Goal: Task Accomplishment & Management: Manage account settings

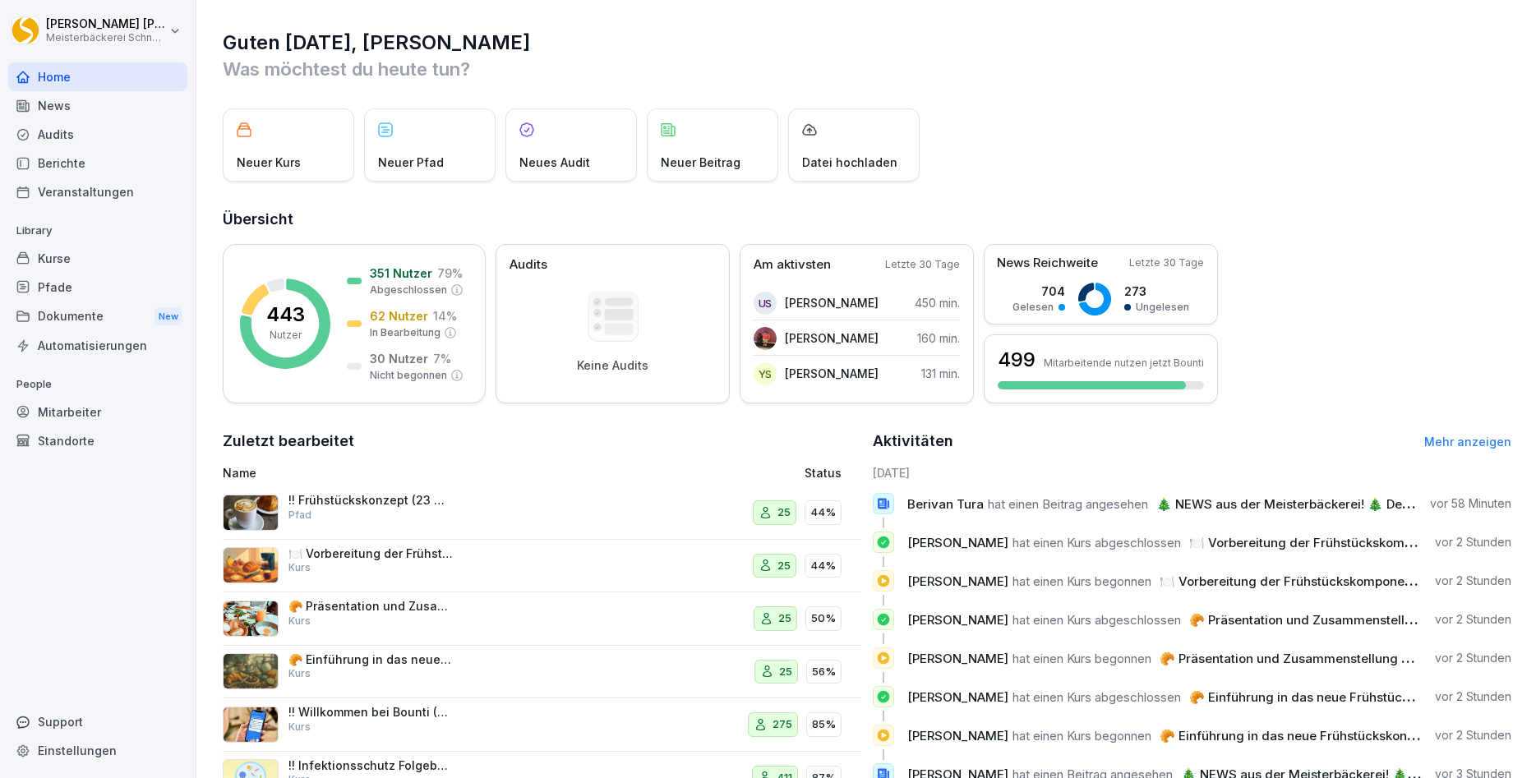
click at [426, 570] on div "🍽️ Vorbereitung der Frühstückskomponenten am Vortag Kurs" at bounding box center [370, 561] width 164 height 30
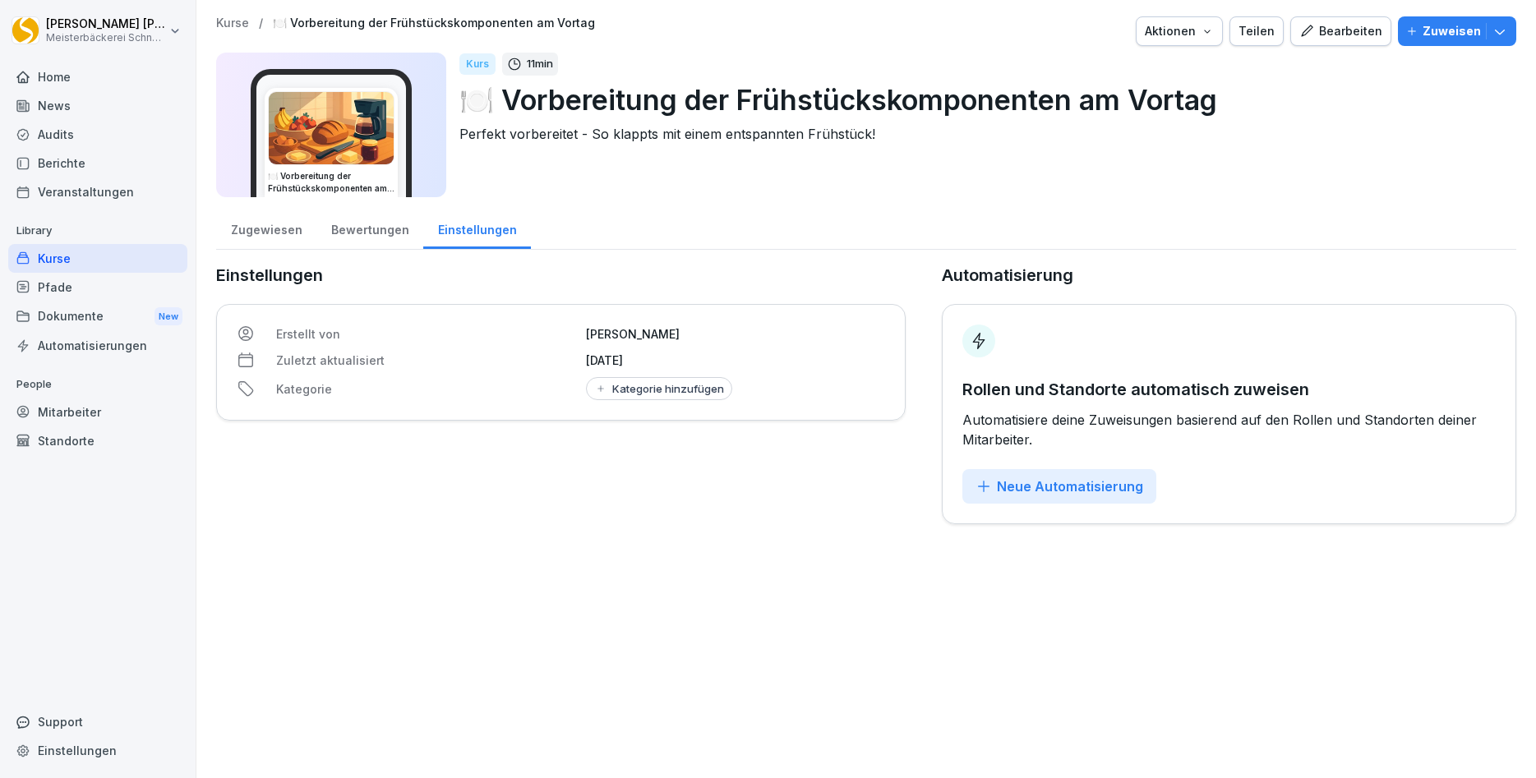
click at [264, 230] on div "Zugewiesen" at bounding box center [266, 228] width 100 height 42
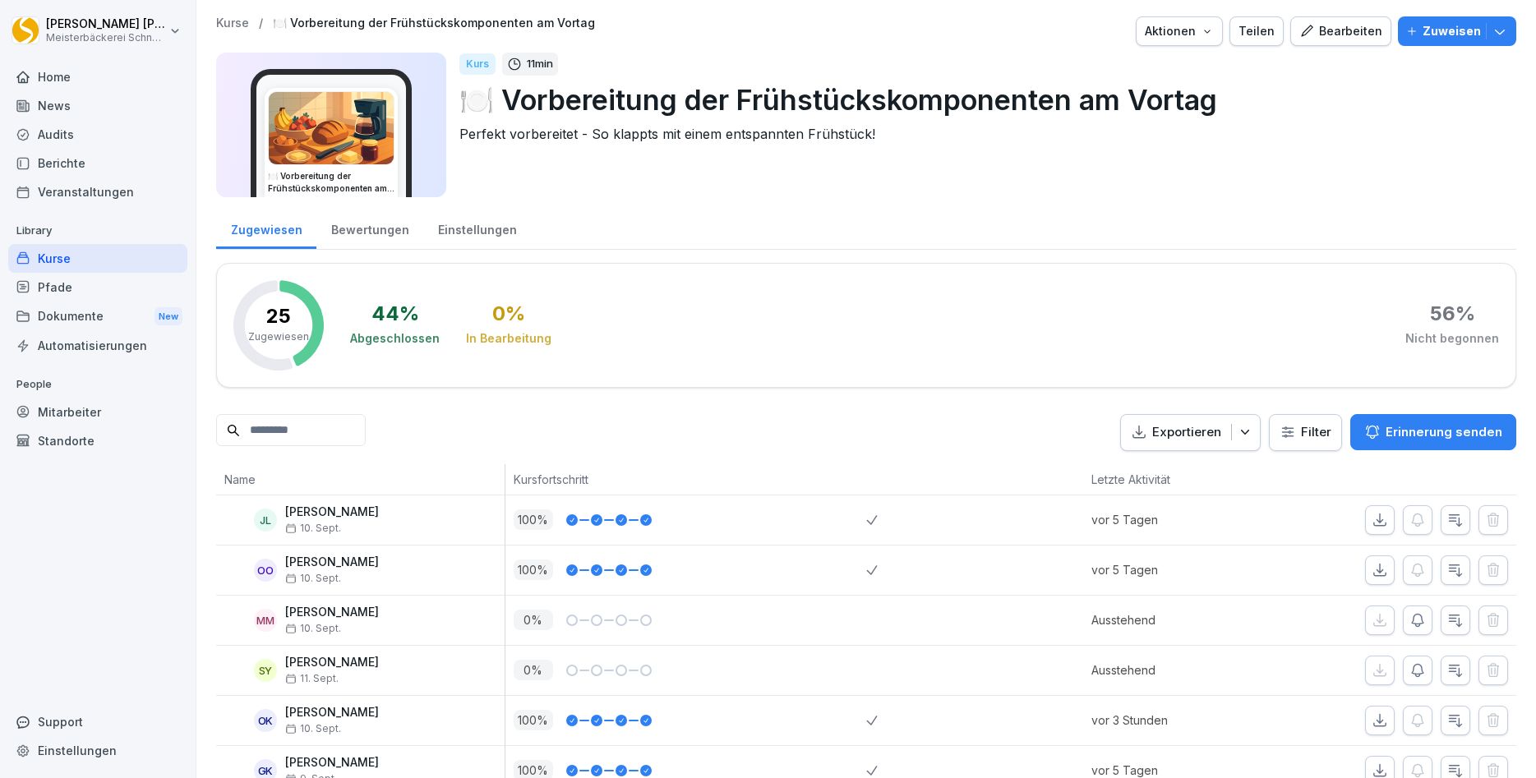
click at [280, 431] on input at bounding box center [291, 430] width 150 height 32
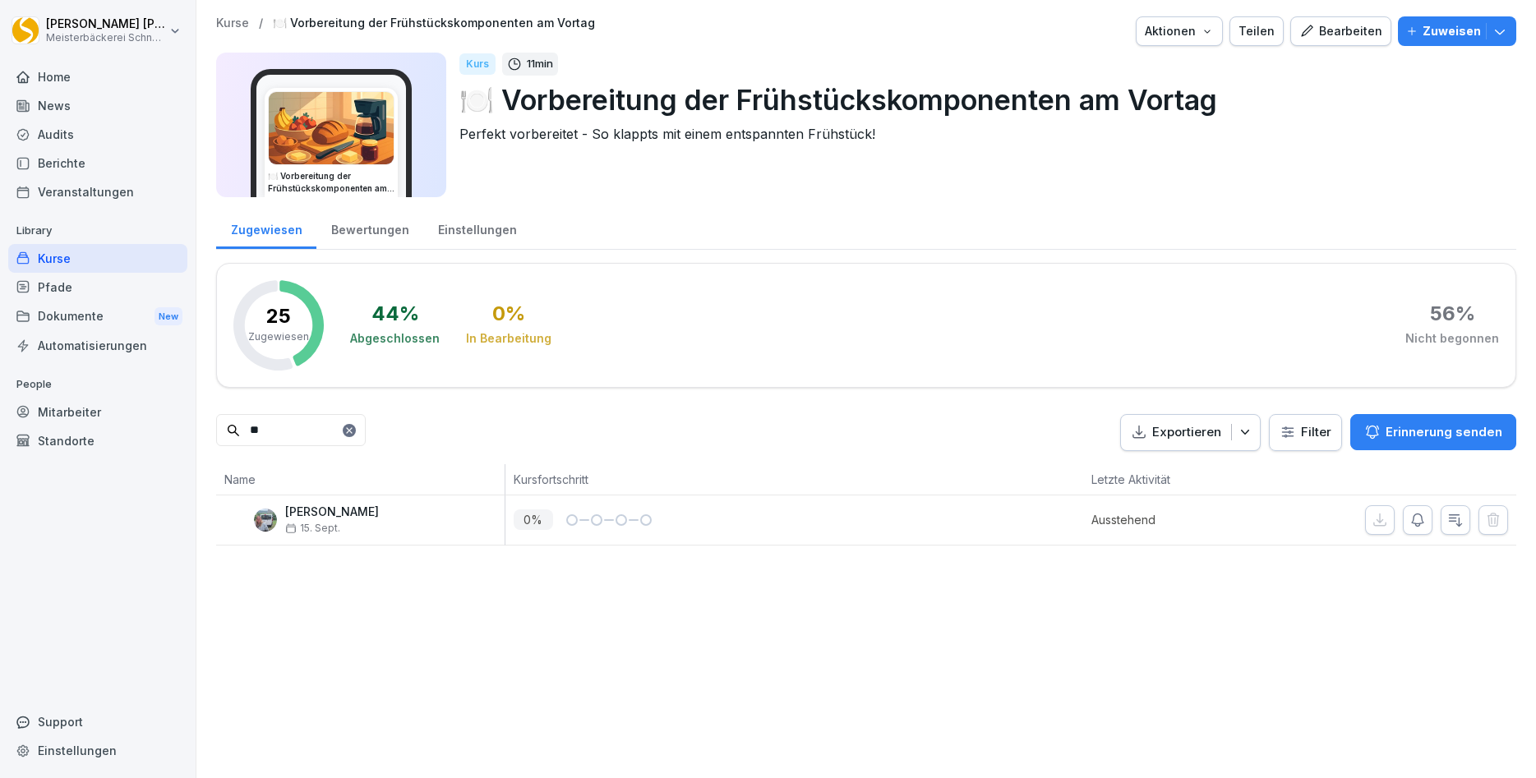
type input "*"
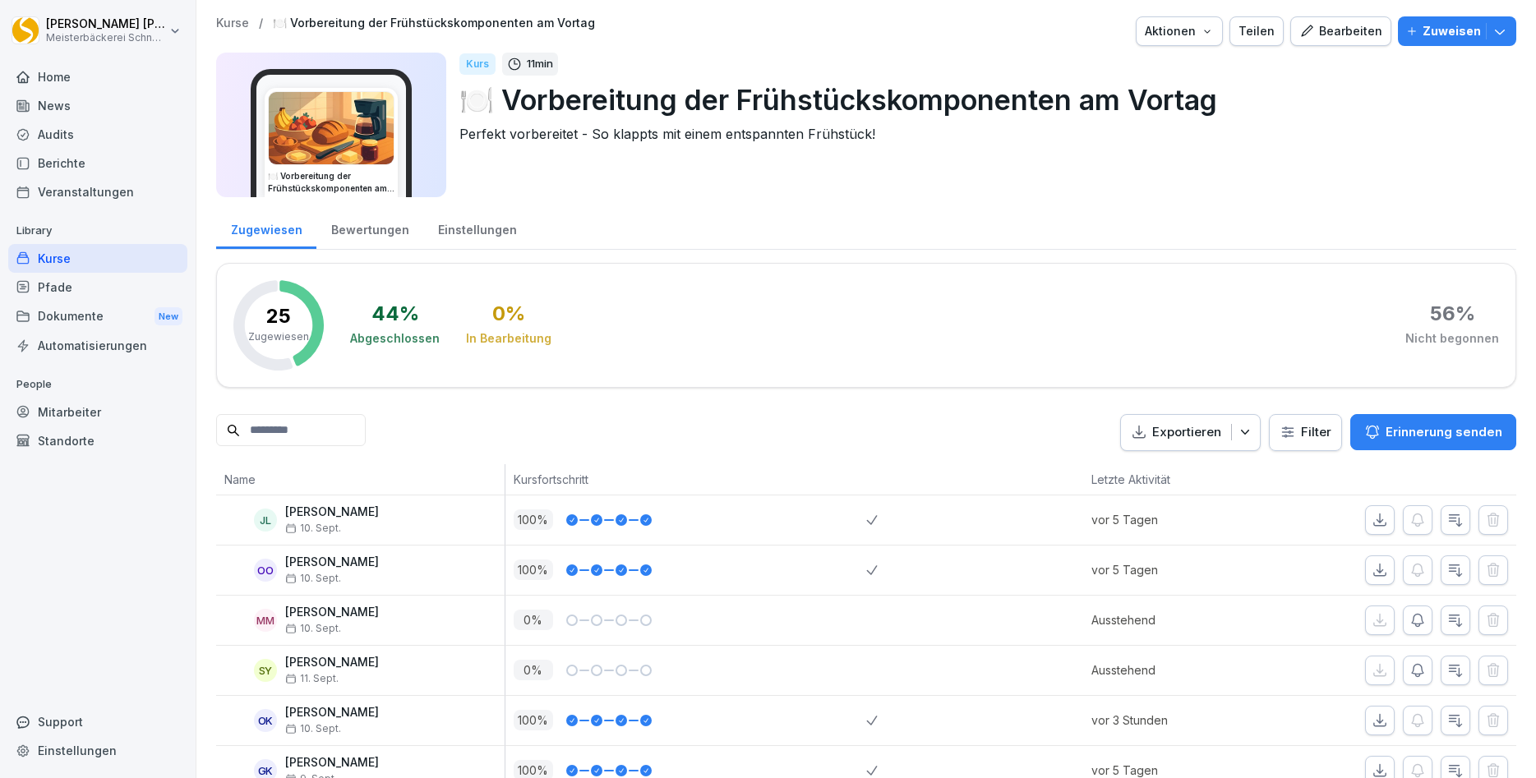
click at [1507, 33] on icon "button" at bounding box center [1499, 31] width 16 height 16
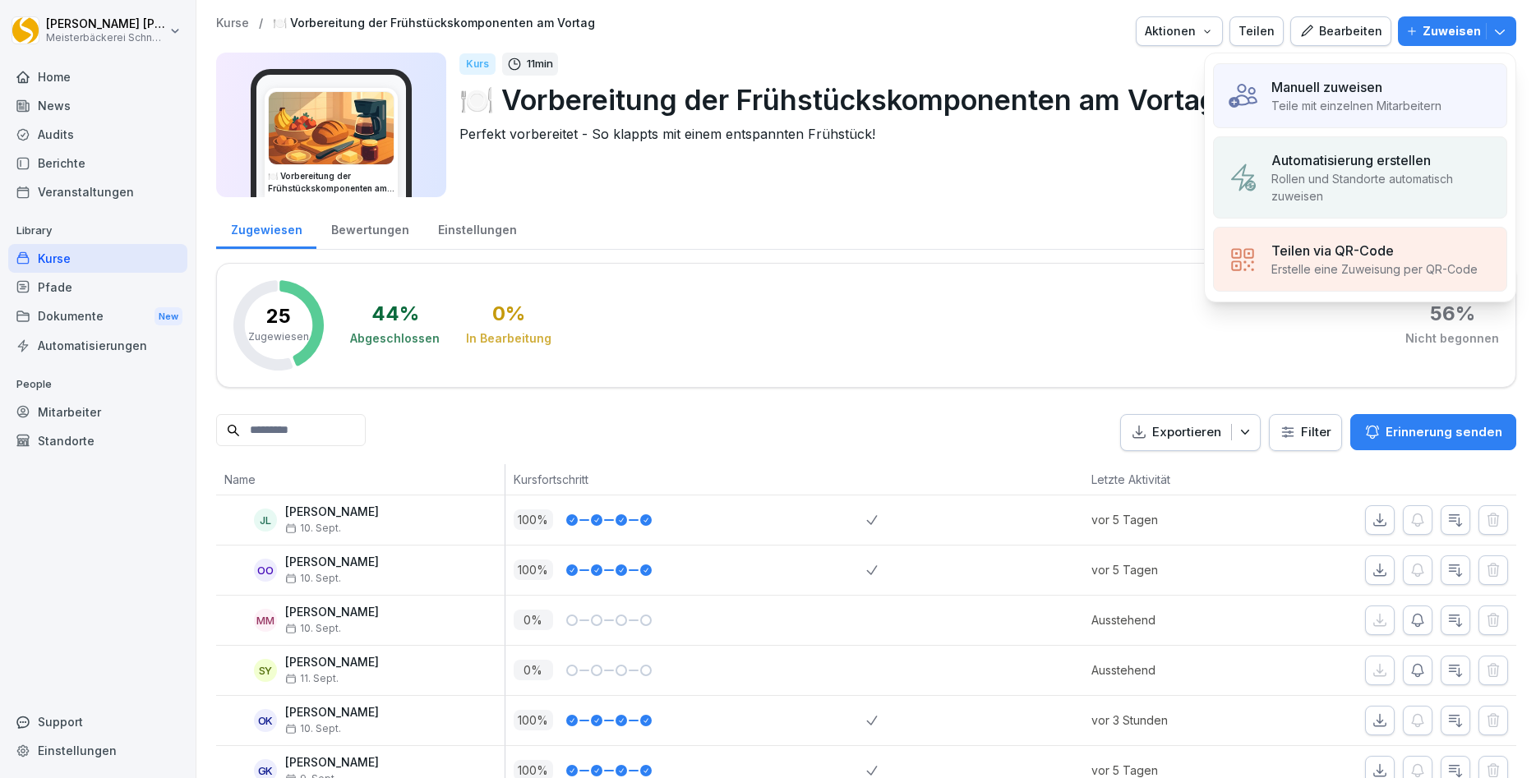
click at [1327, 104] on p "Teile mit einzelnen Mitarbeitern" at bounding box center [1356, 105] width 170 height 17
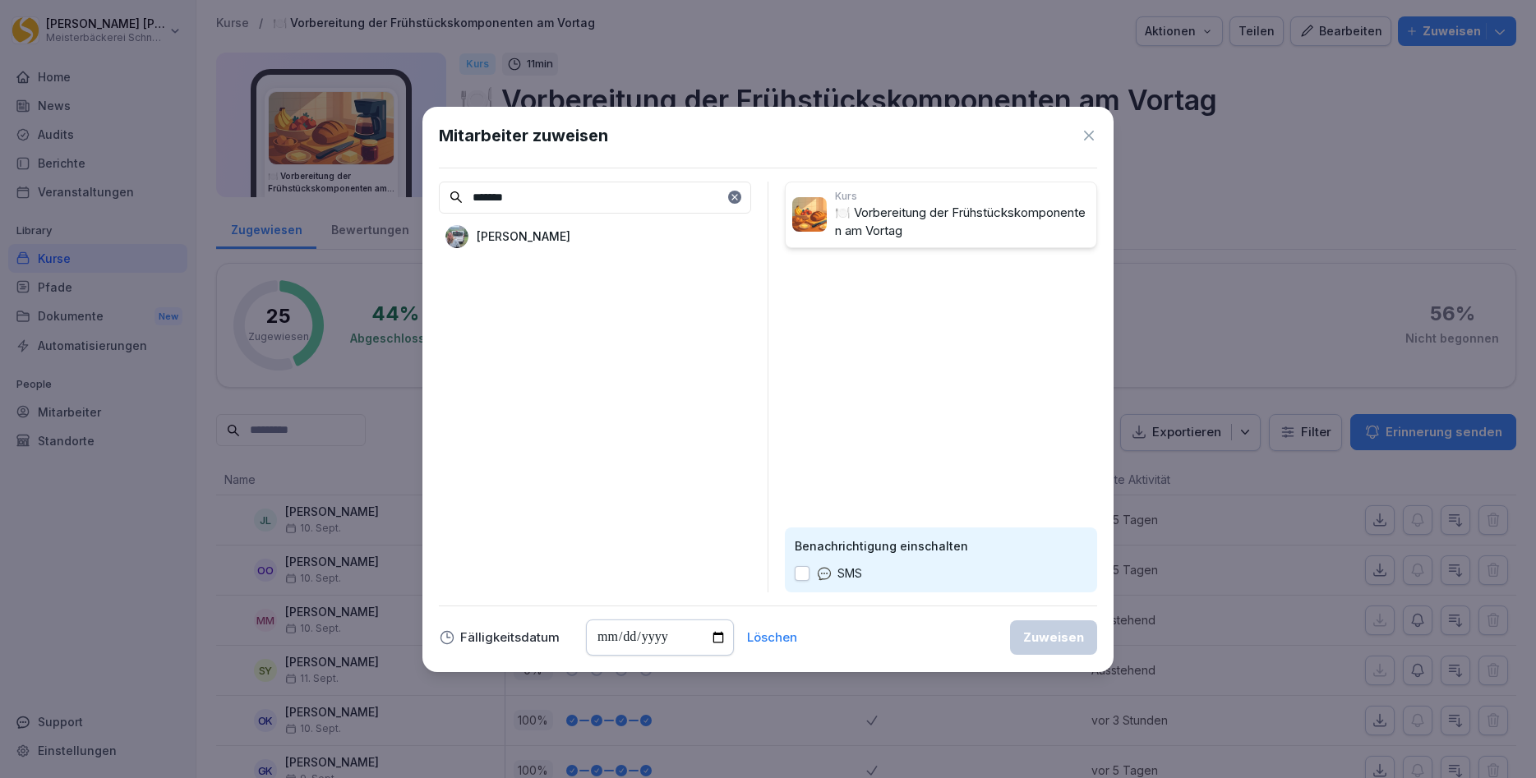
type input "*******"
click at [532, 250] on div "Andrea Freudenreich" at bounding box center [595, 237] width 312 height 30
click at [795, 578] on div "SMS" at bounding box center [828, 573] width 67 height 18
click at [800, 581] on button "button" at bounding box center [802, 573] width 15 height 15
click at [1057, 640] on div "Zuweisen" at bounding box center [1053, 638] width 61 height 18
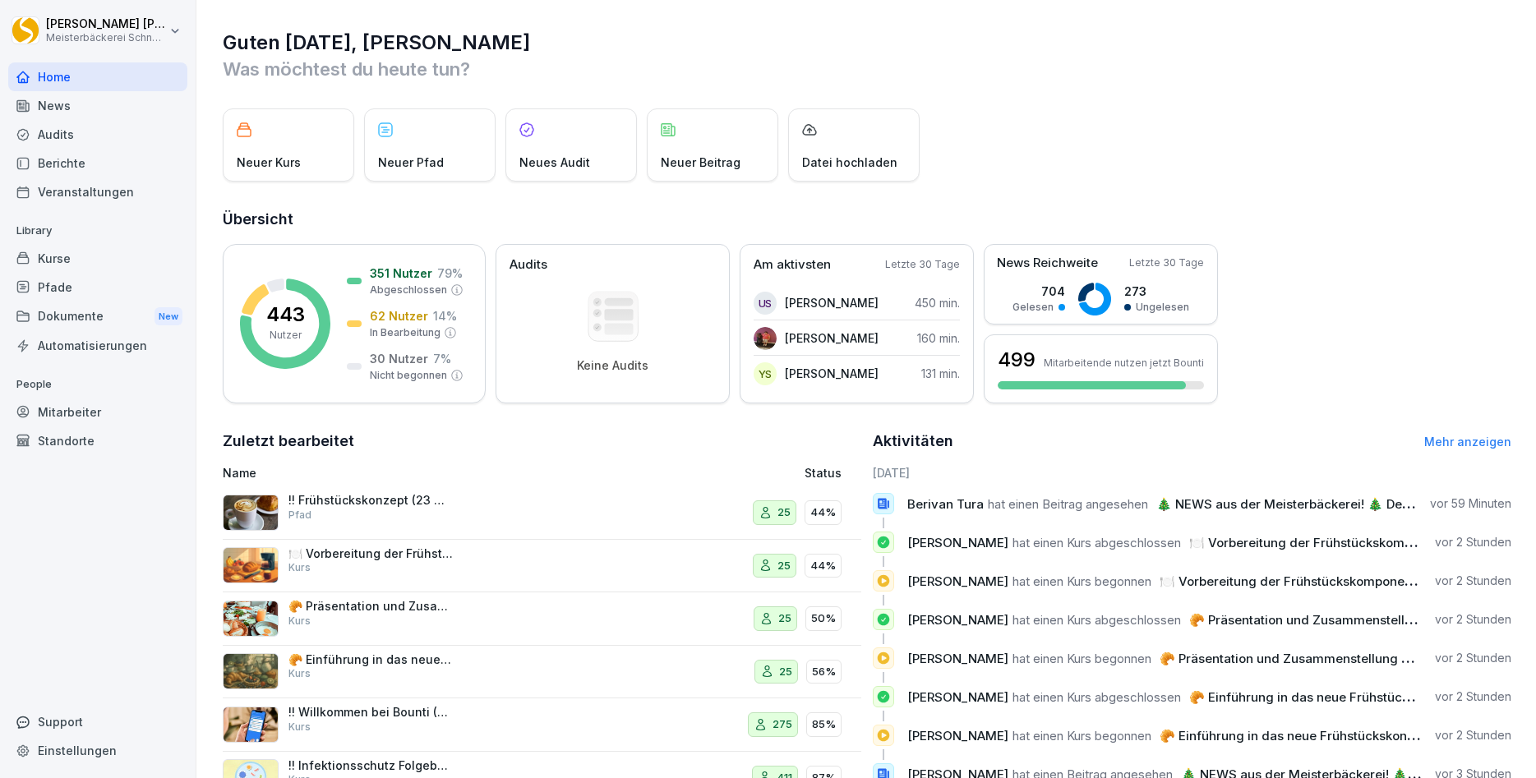
click at [381, 517] on div "!! Frühstückskonzept (23 Minuten) Pfad" at bounding box center [370, 508] width 164 height 30
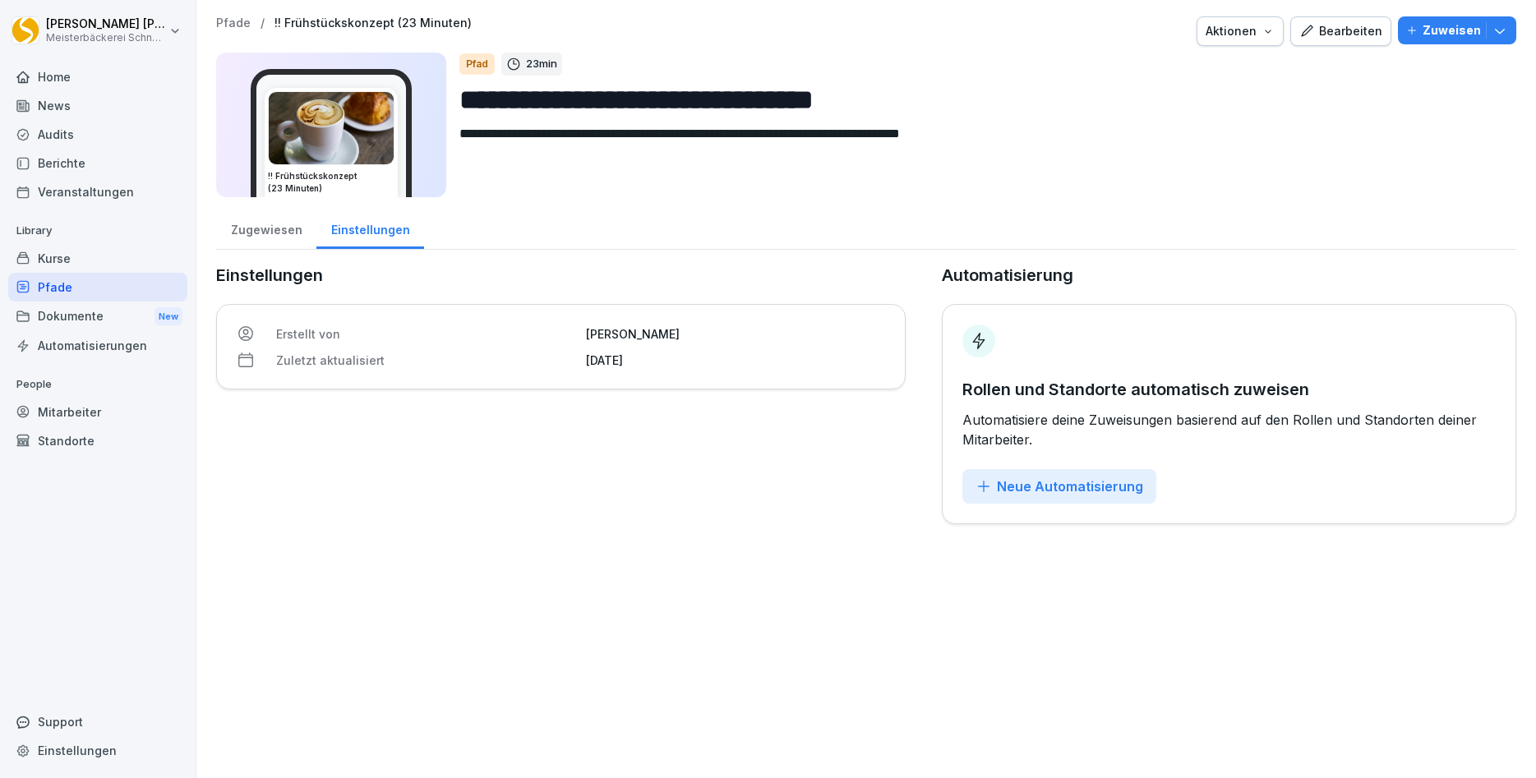
click at [256, 228] on div "Zugewiesen" at bounding box center [266, 228] width 100 height 42
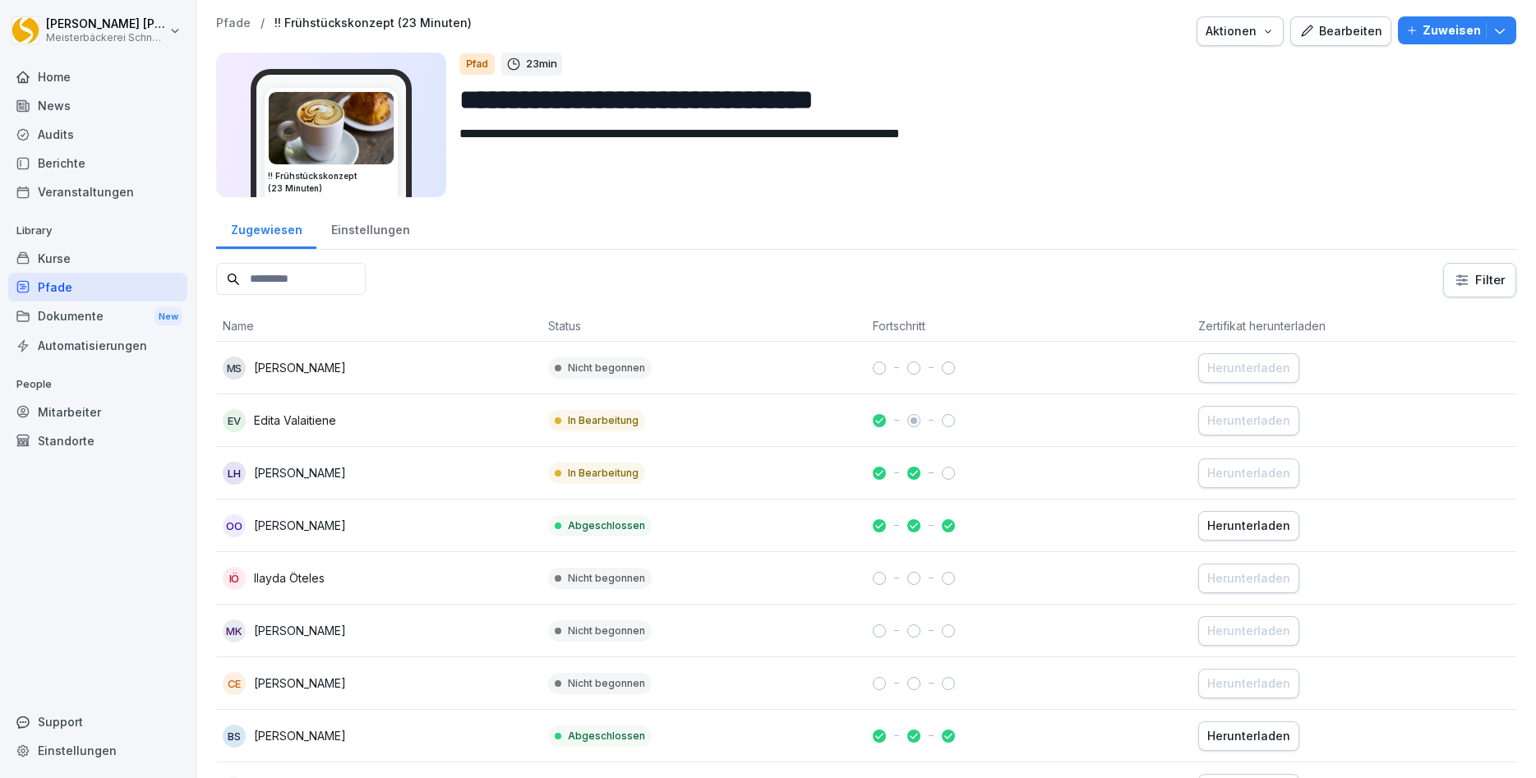
click at [304, 283] on input at bounding box center [291, 279] width 150 height 32
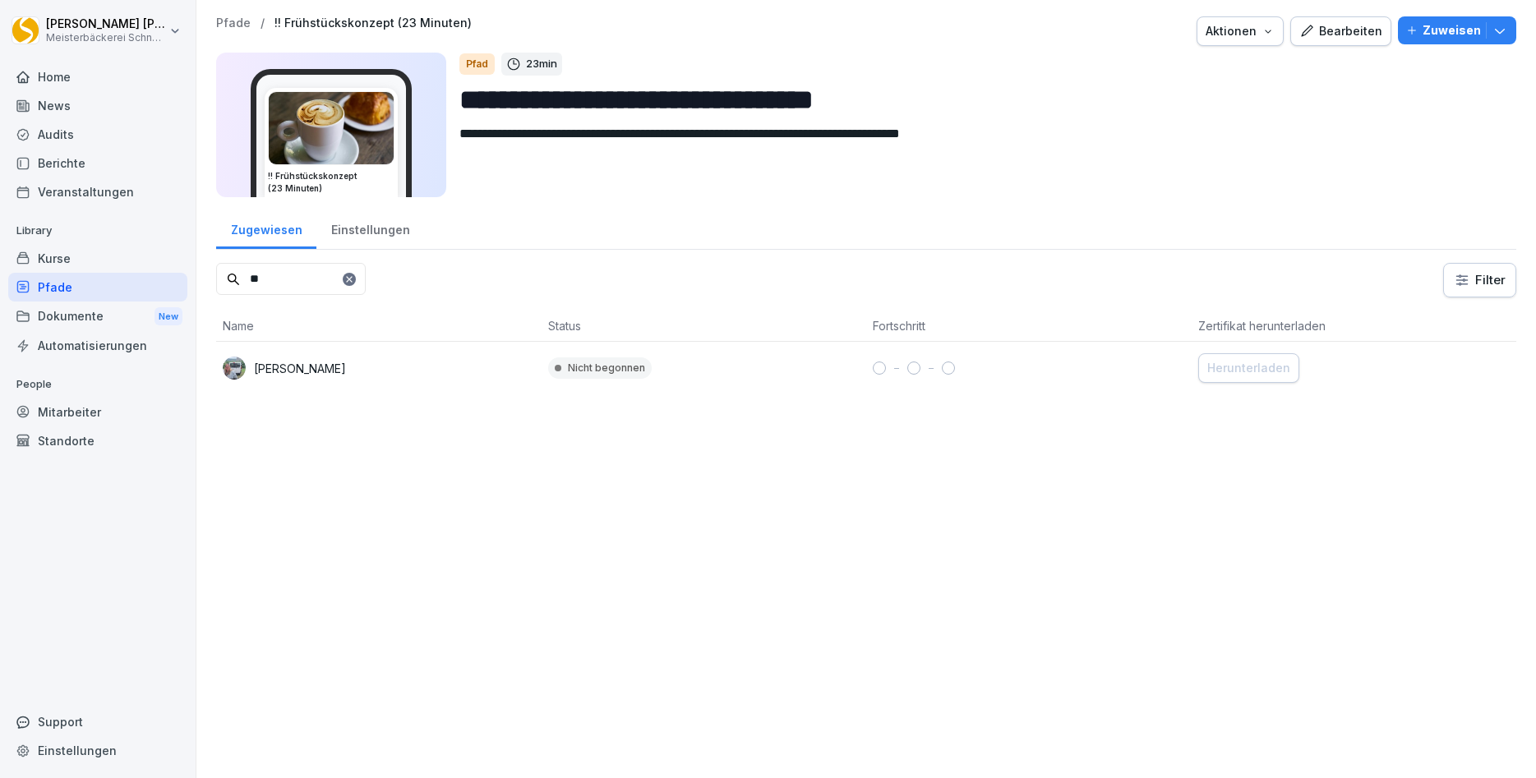
type input "*"
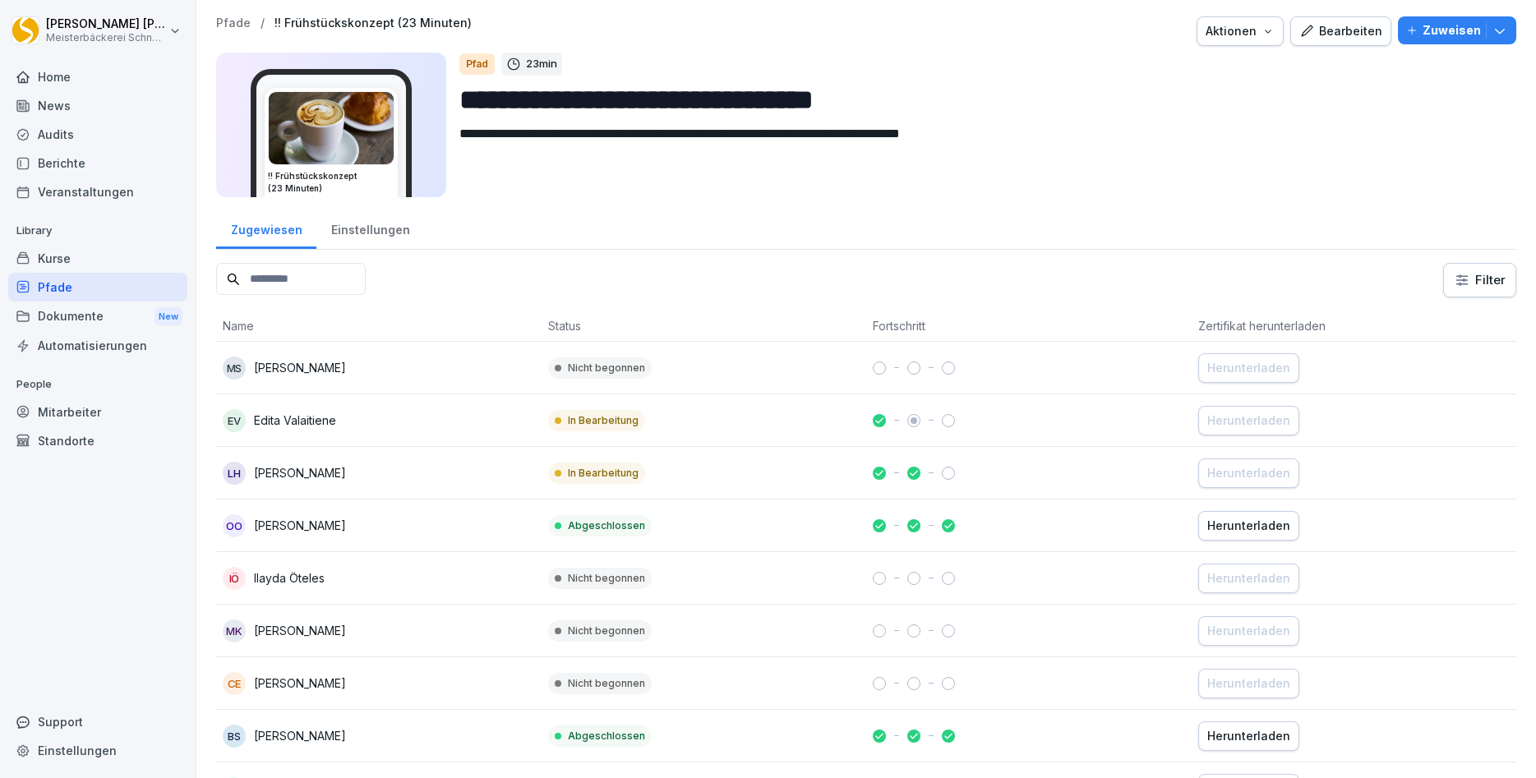
click at [479, 219] on div "Zugewiesen Einstellungen" at bounding box center [866, 228] width 1300 height 43
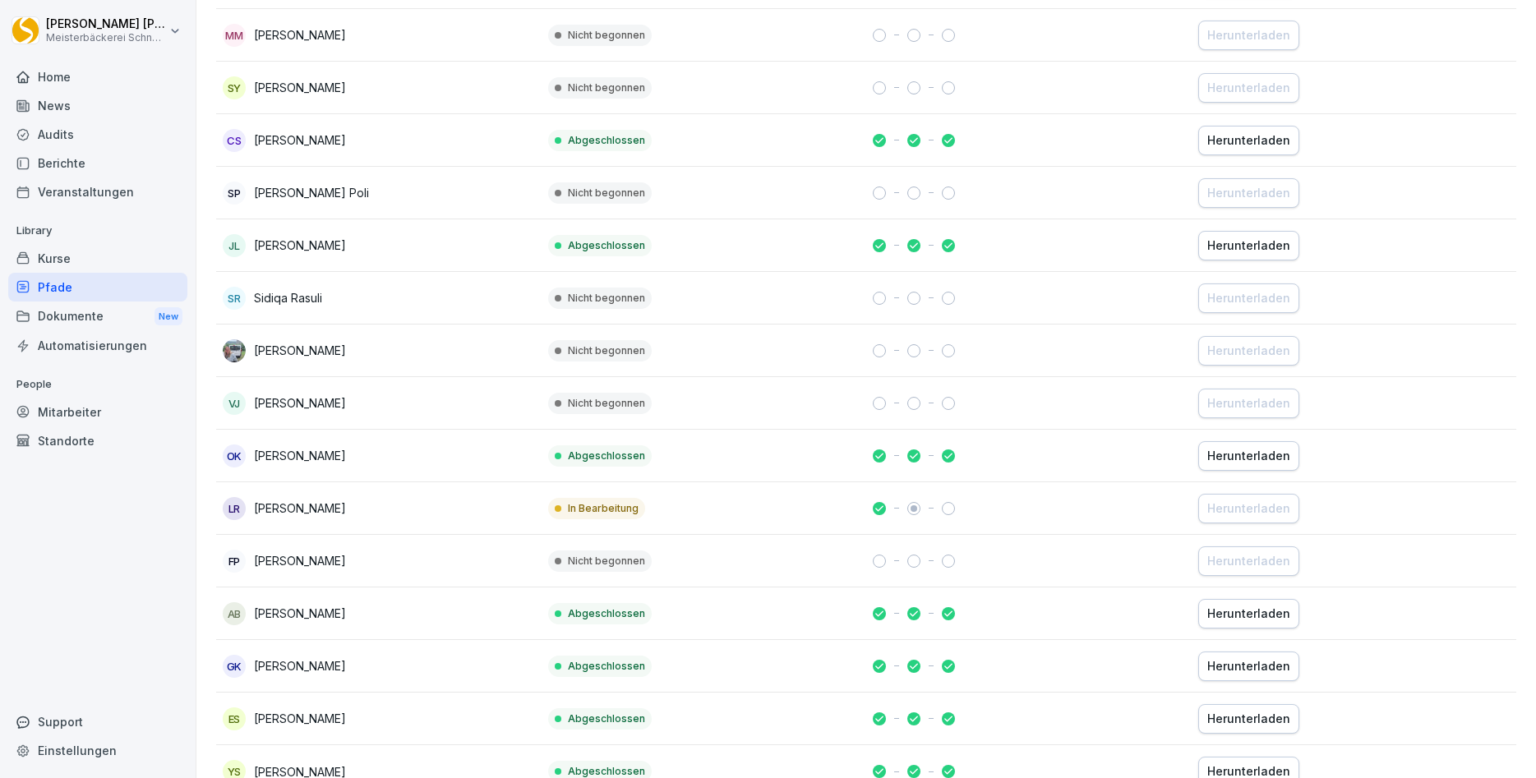
scroll to position [895, 0]
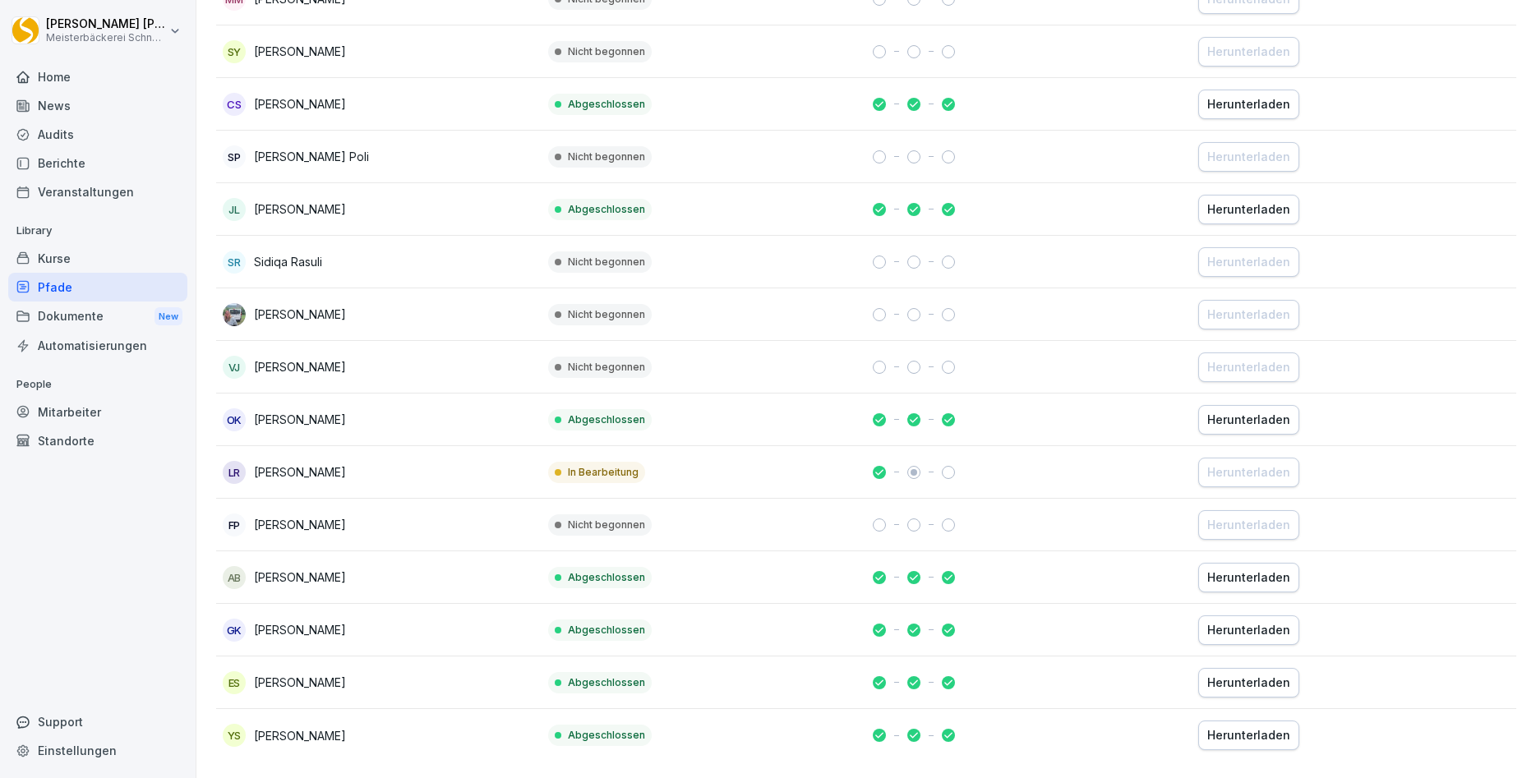
click at [54, 257] on div "Kurse" at bounding box center [97, 258] width 179 height 29
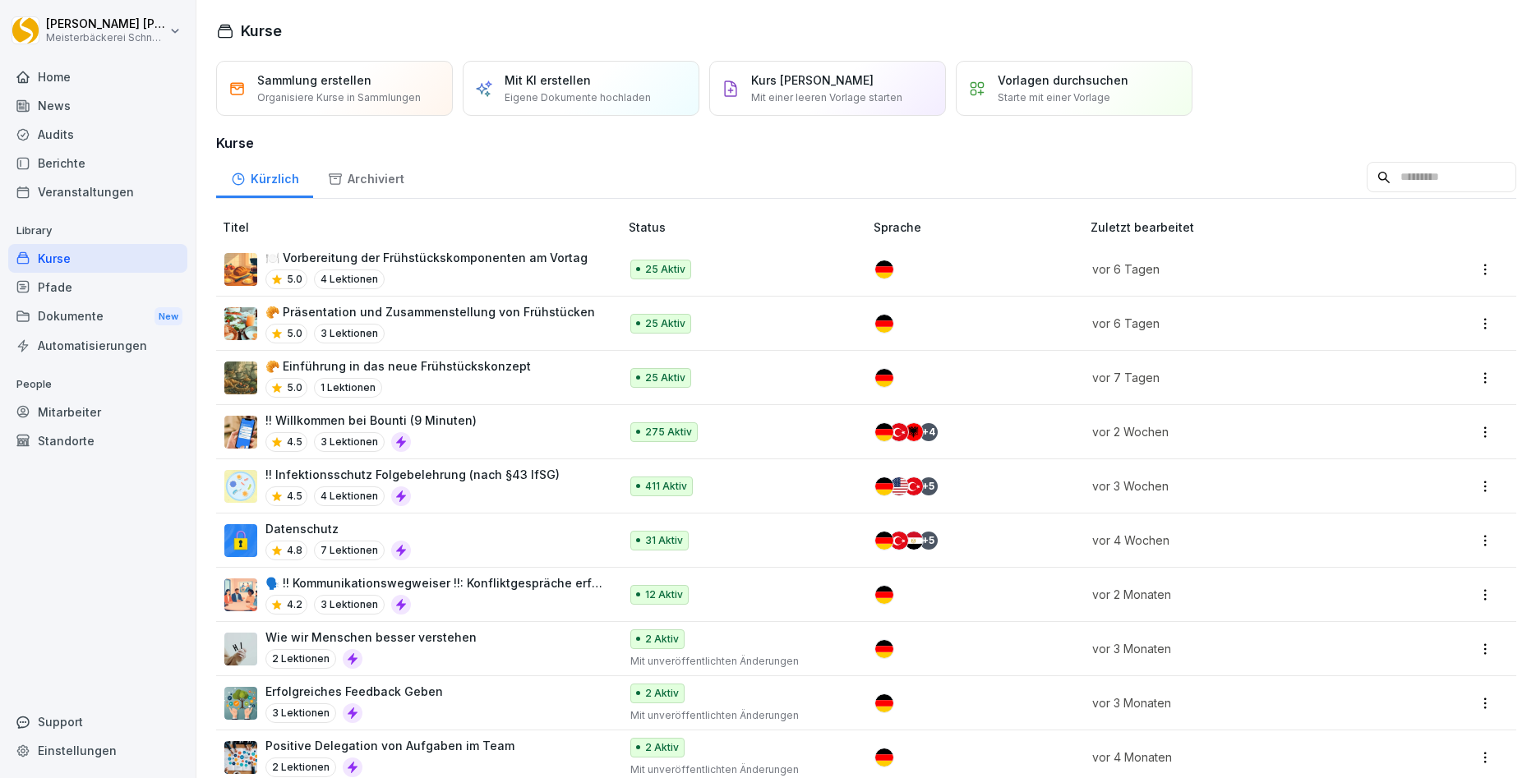
click at [473, 318] on p "🥐 Präsentation und Zusammenstellung von Frühstücken" at bounding box center [429, 311] width 329 height 17
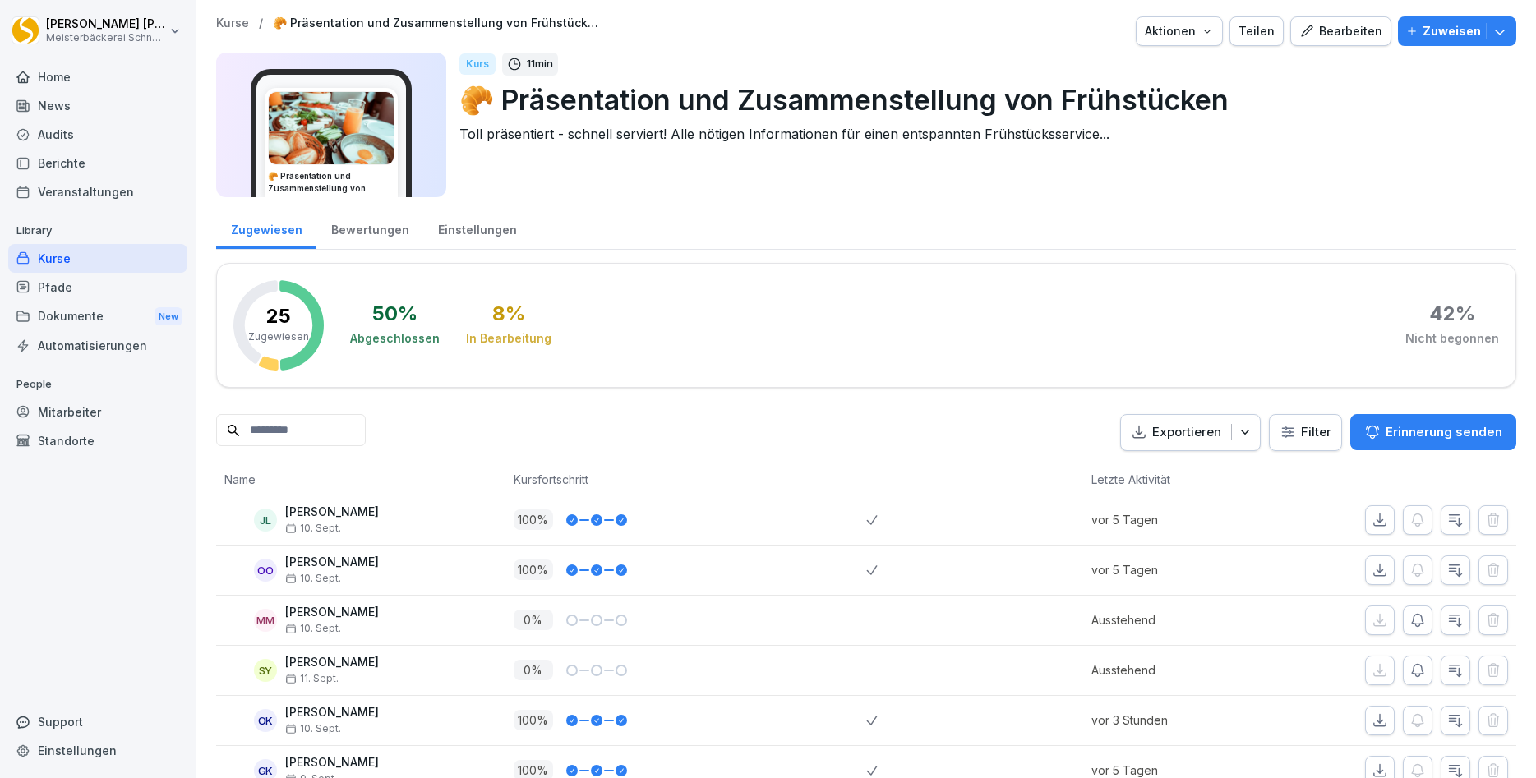
click at [371, 231] on div "Bewertungen" at bounding box center [369, 228] width 107 height 42
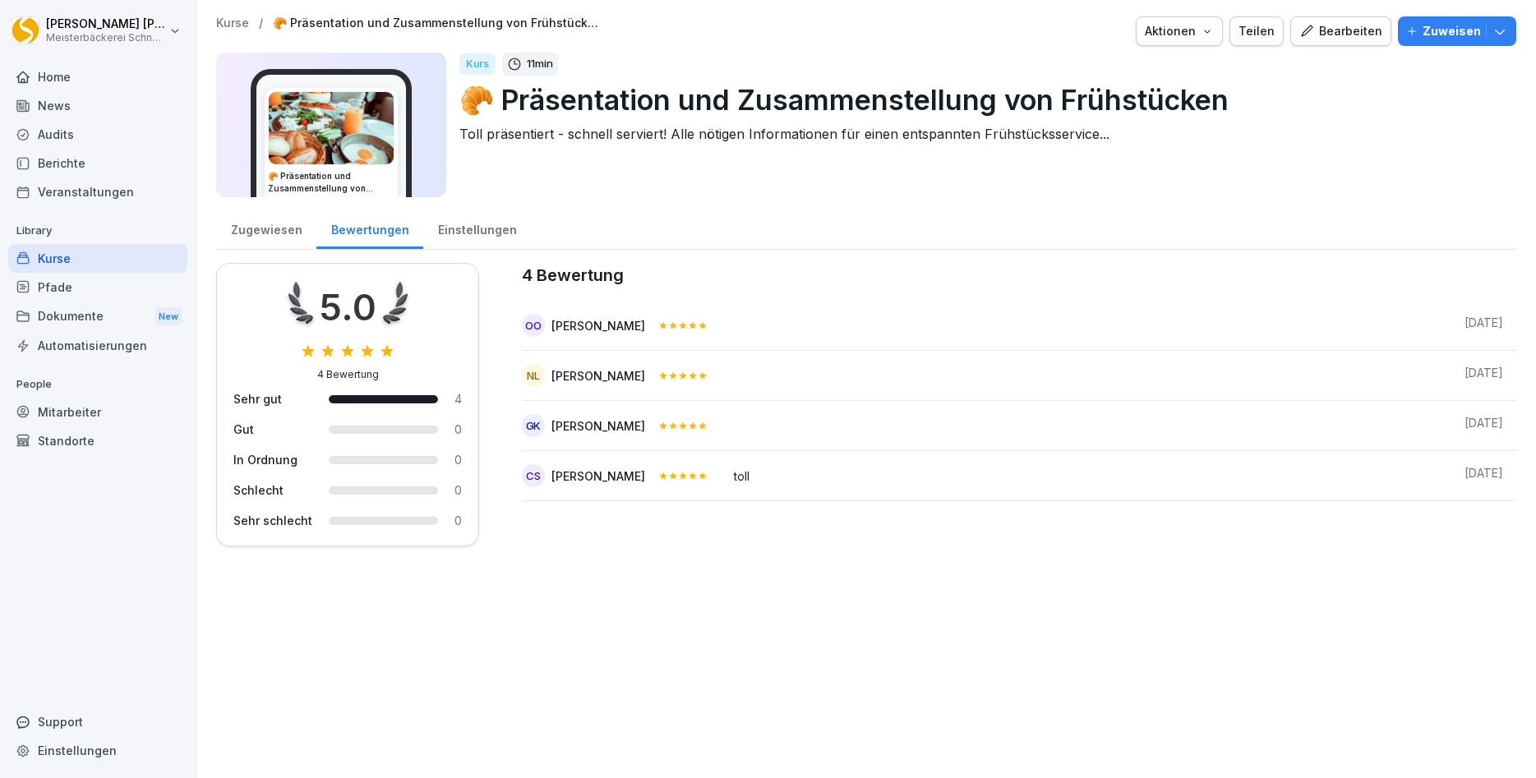
click at [492, 230] on div "Einstellungen" at bounding box center [477, 228] width 108 height 42
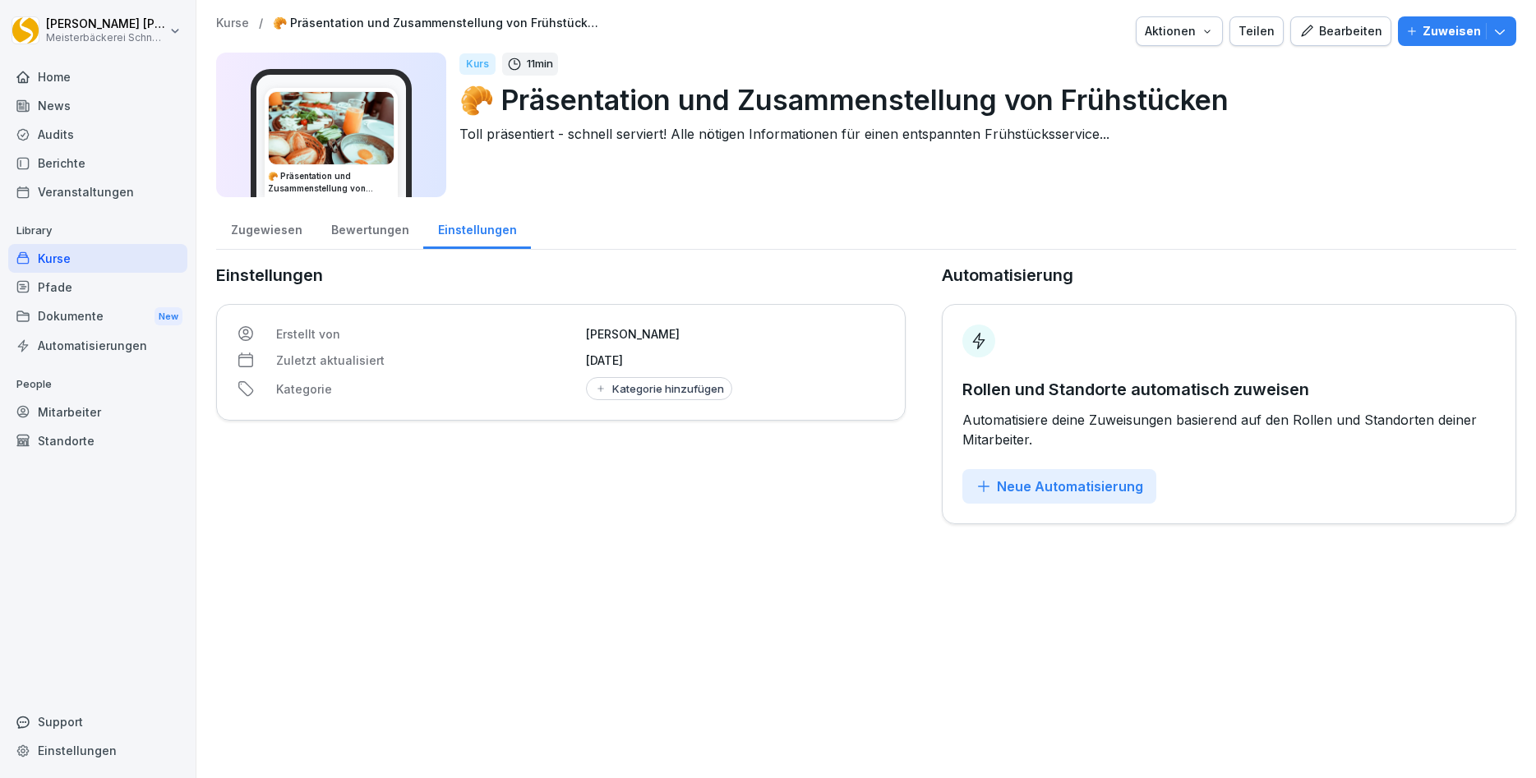
click at [358, 230] on div "Bewertungen" at bounding box center [369, 228] width 107 height 42
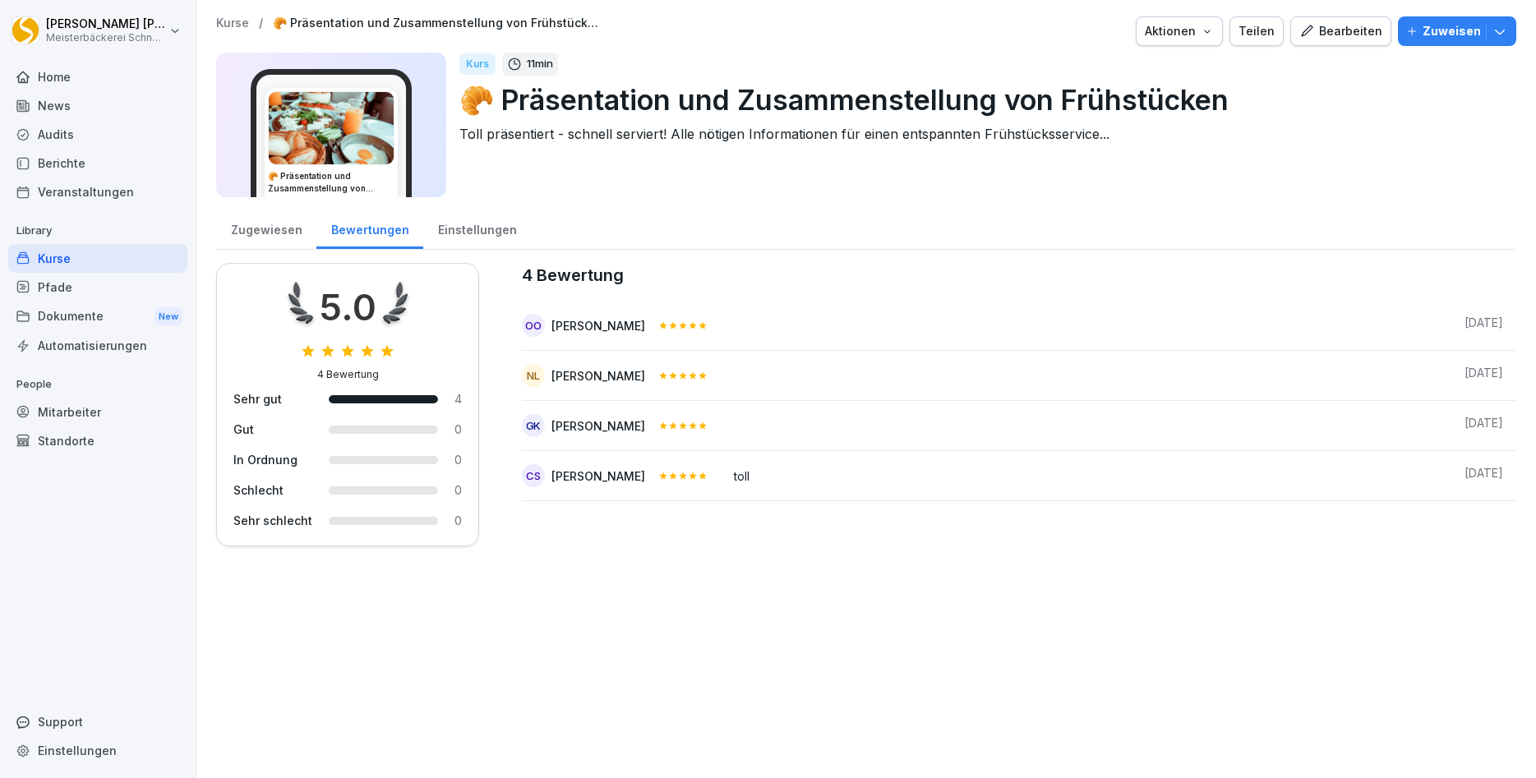
click at [269, 229] on div "Zugewiesen" at bounding box center [266, 228] width 100 height 42
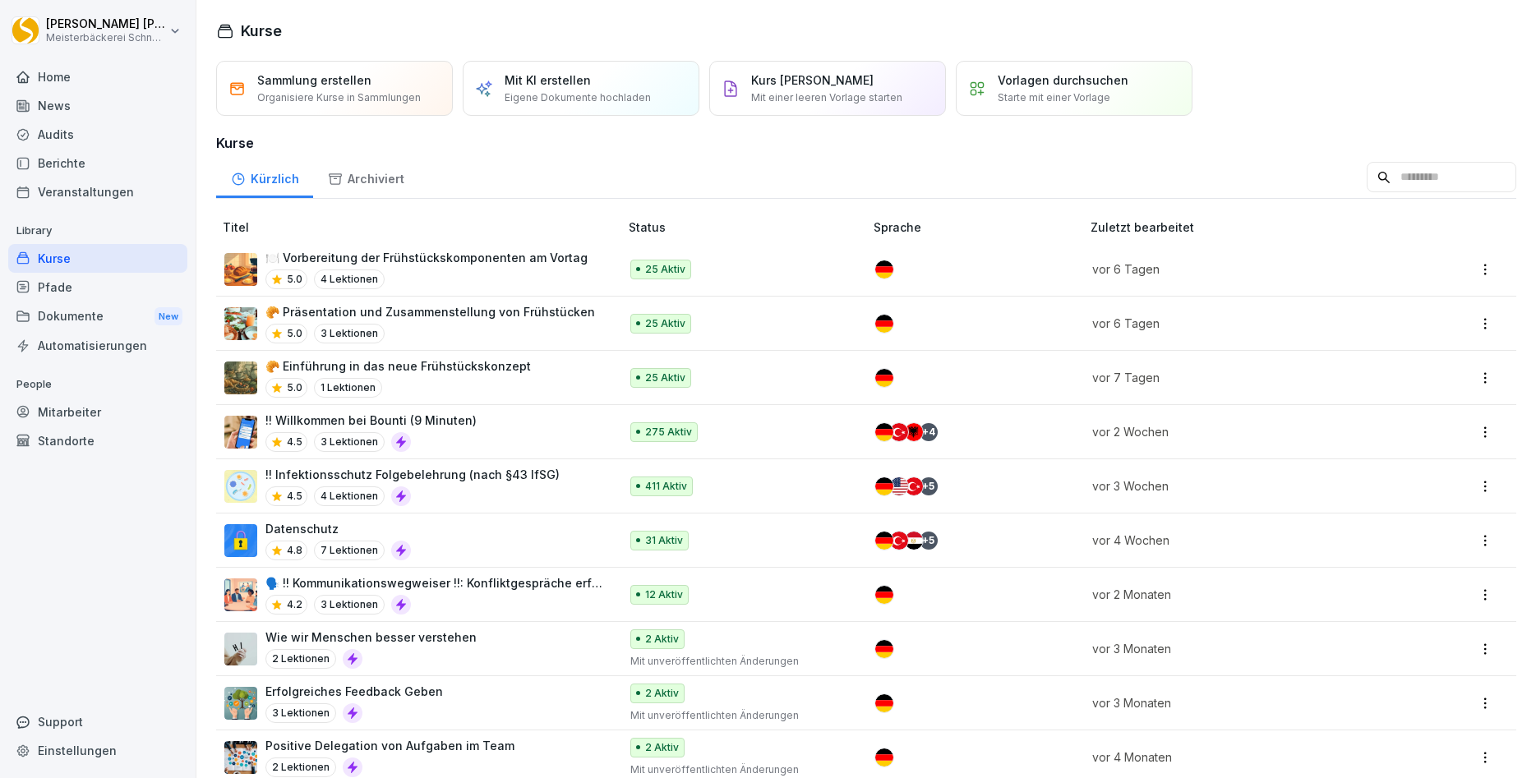
click at [435, 268] on div "🍽️ Vorbereitung der Frühstückskomponenten am Vortag 5.0 4 Lektionen" at bounding box center [426, 269] width 322 height 40
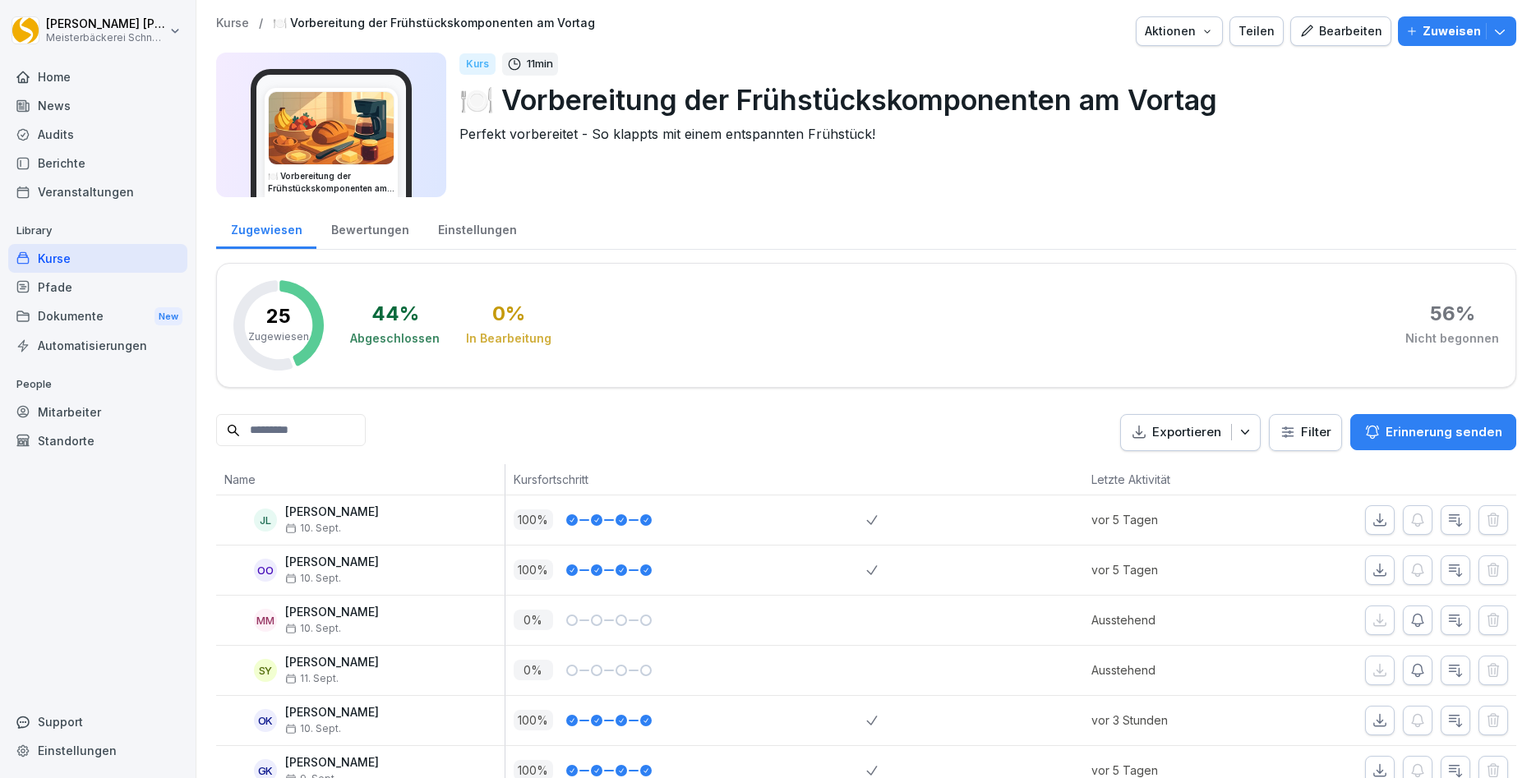
click at [369, 229] on div "Bewertungen" at bounding box center [369, 228] width 107 height 42
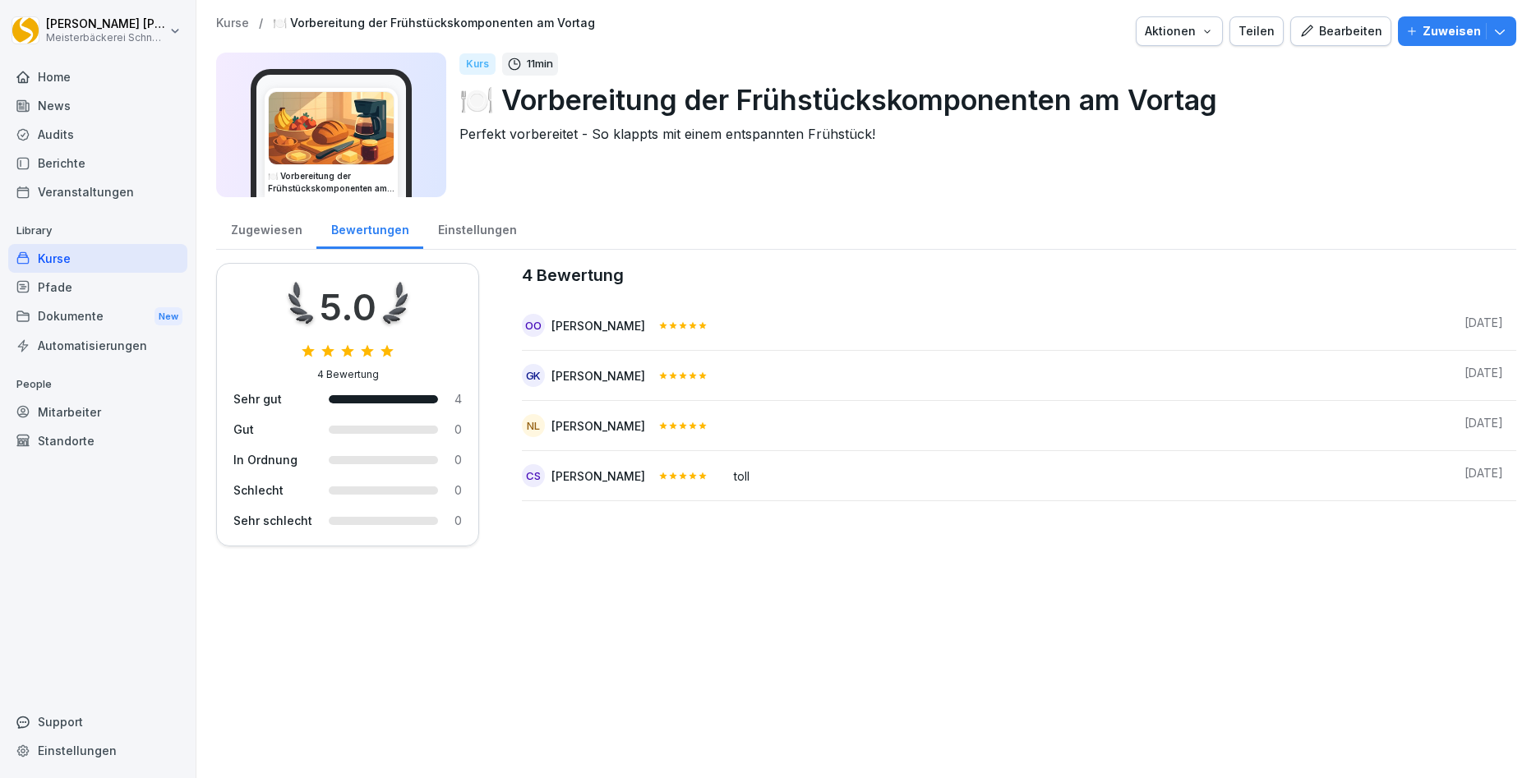
click at [462, 227] on div "Einstellungen" at bounding box center [477, 228] width 108 height 42
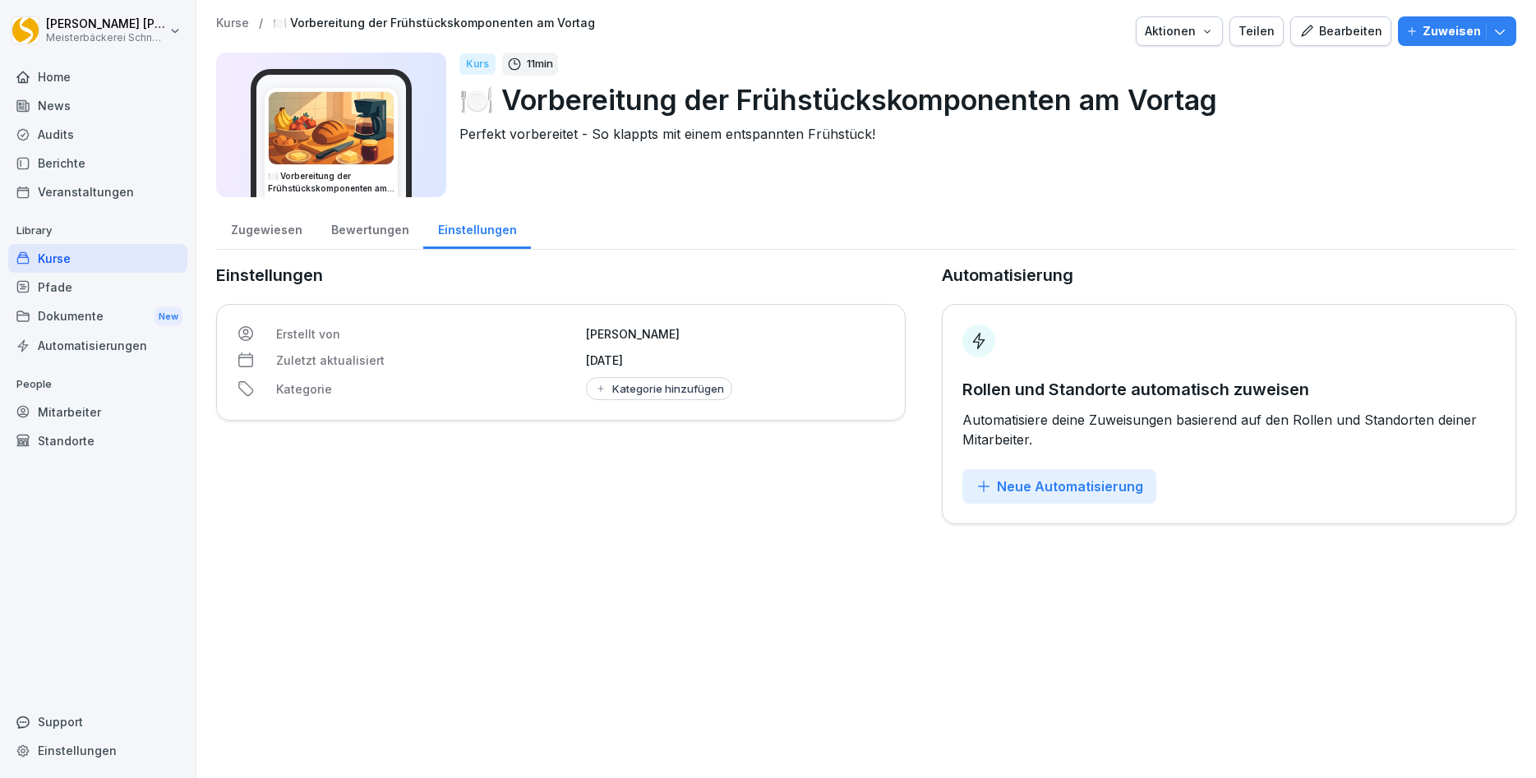
click at [283, 234] on div "Zugewiesen" at bounding box center [266, 228] width 100 height 42
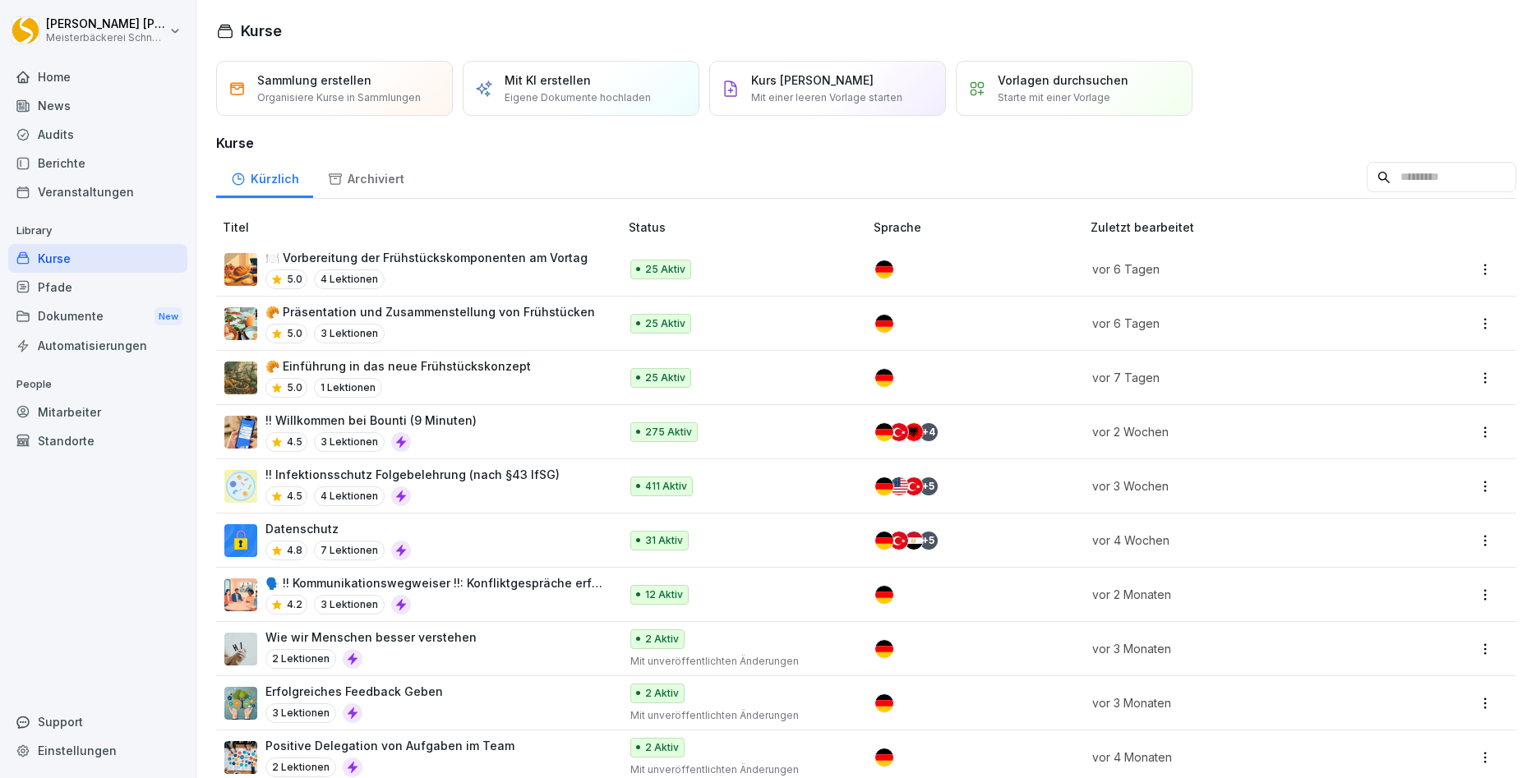
click at [411, 325] on div "5.0 3 Lektionen" at bounding box center [429, 334] width 329 height 20
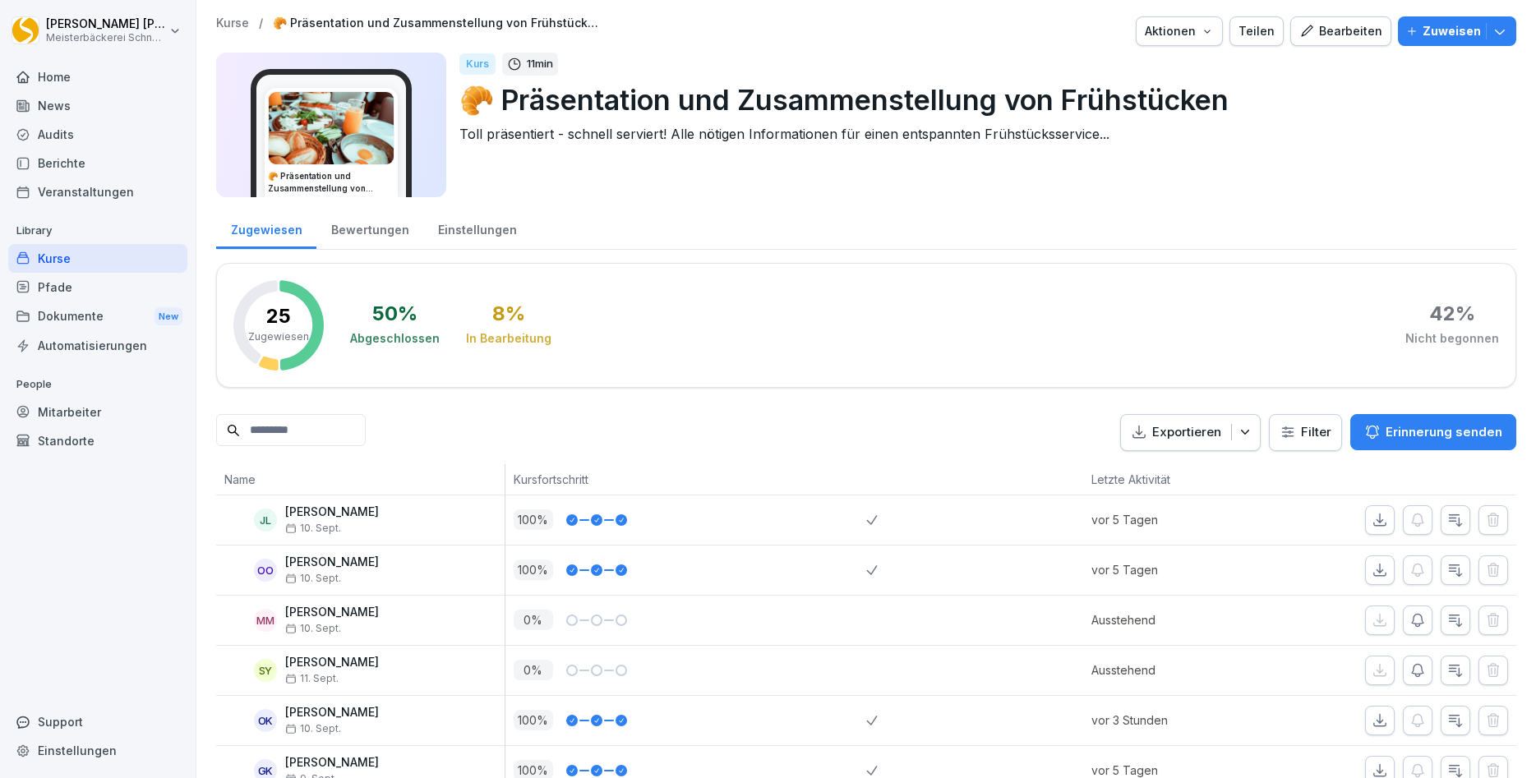
click at [381, 234] on div "Bewertungen" at bounding box center [369, 228] width 107 height 42
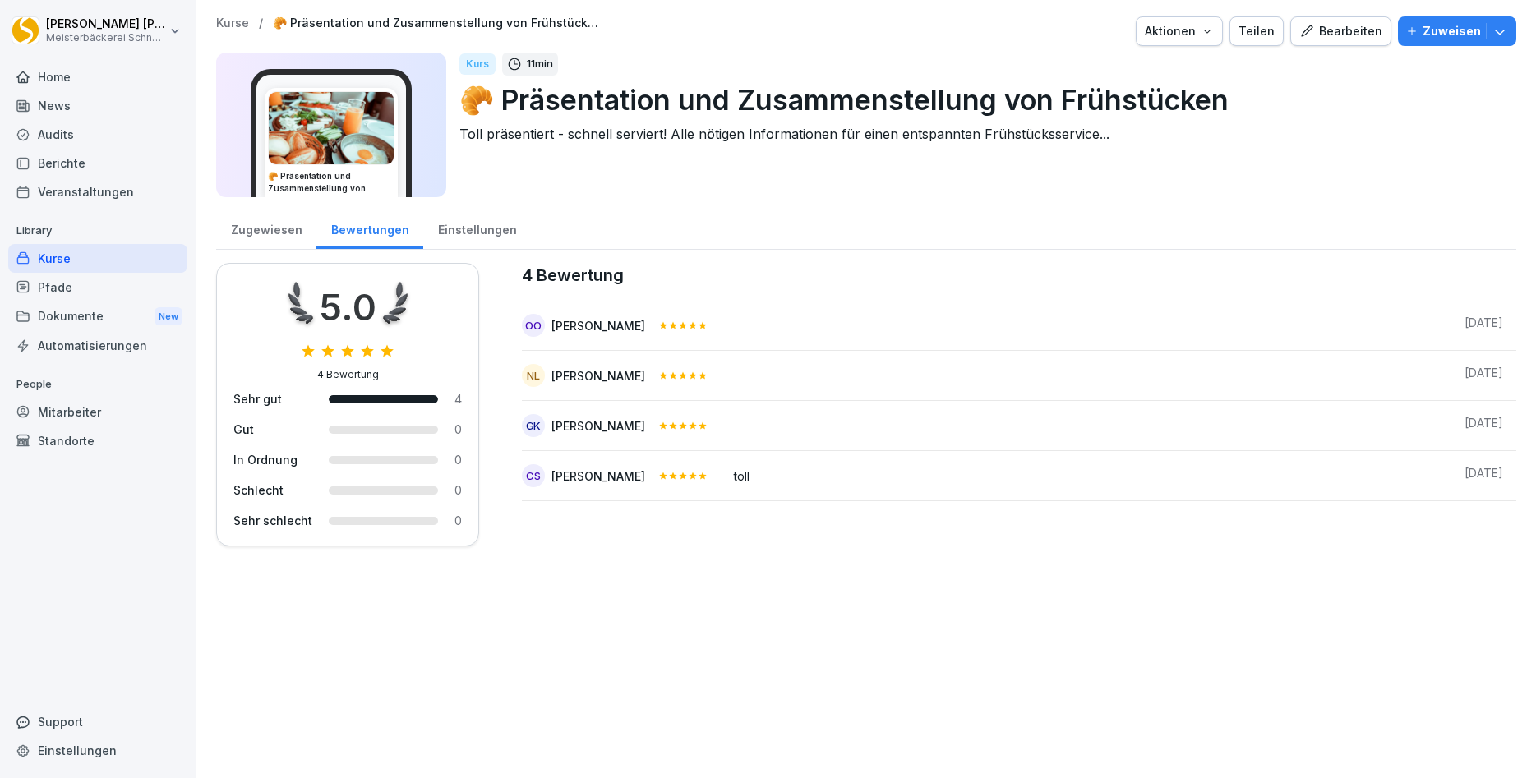
click at [449, 232] on div "Einstellungen" at bounding box center [477, 228] width 108 height 42
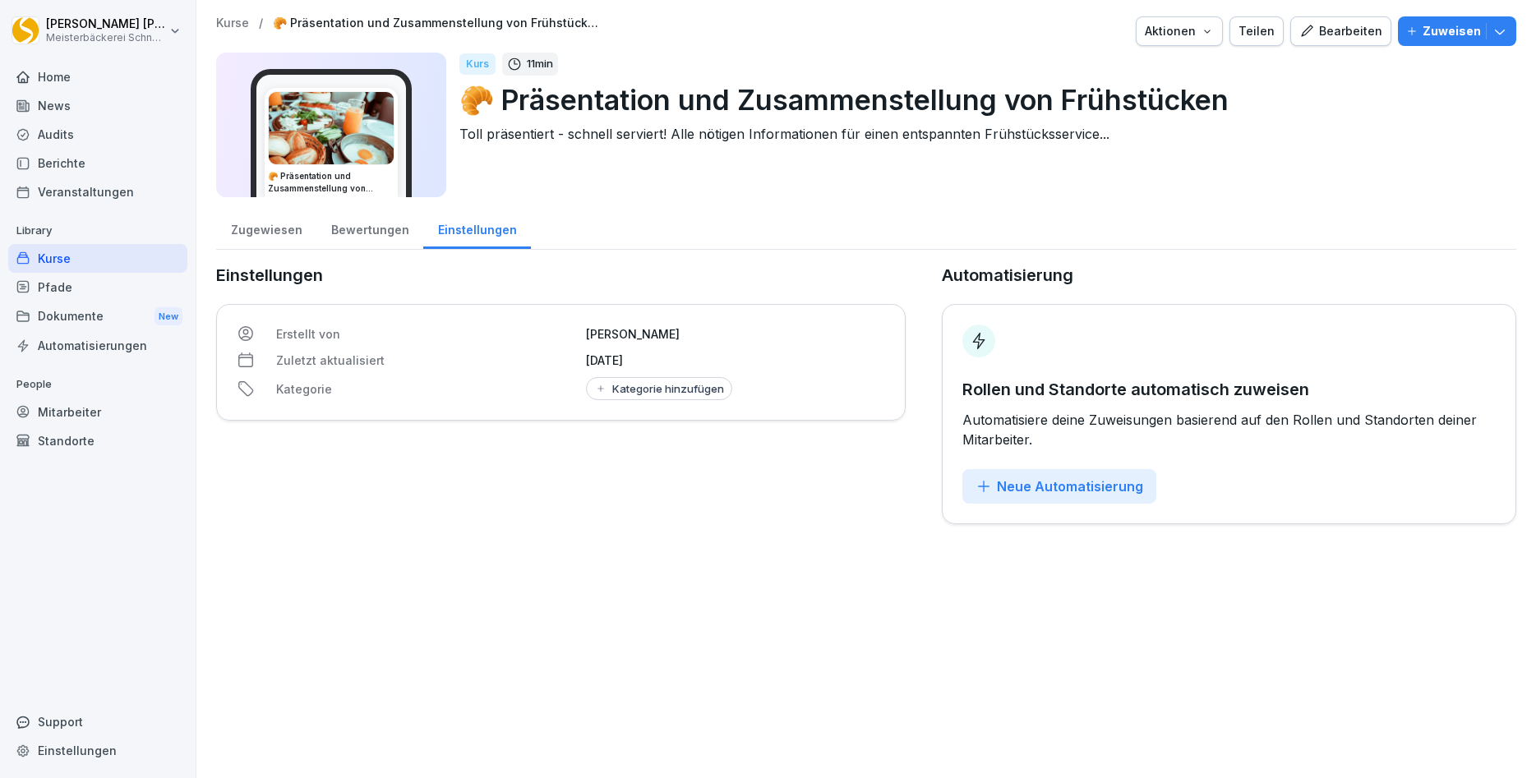
click at [267, 232] on div "Zugewiesen" at bounding box center [266, 228] width 100 height 42
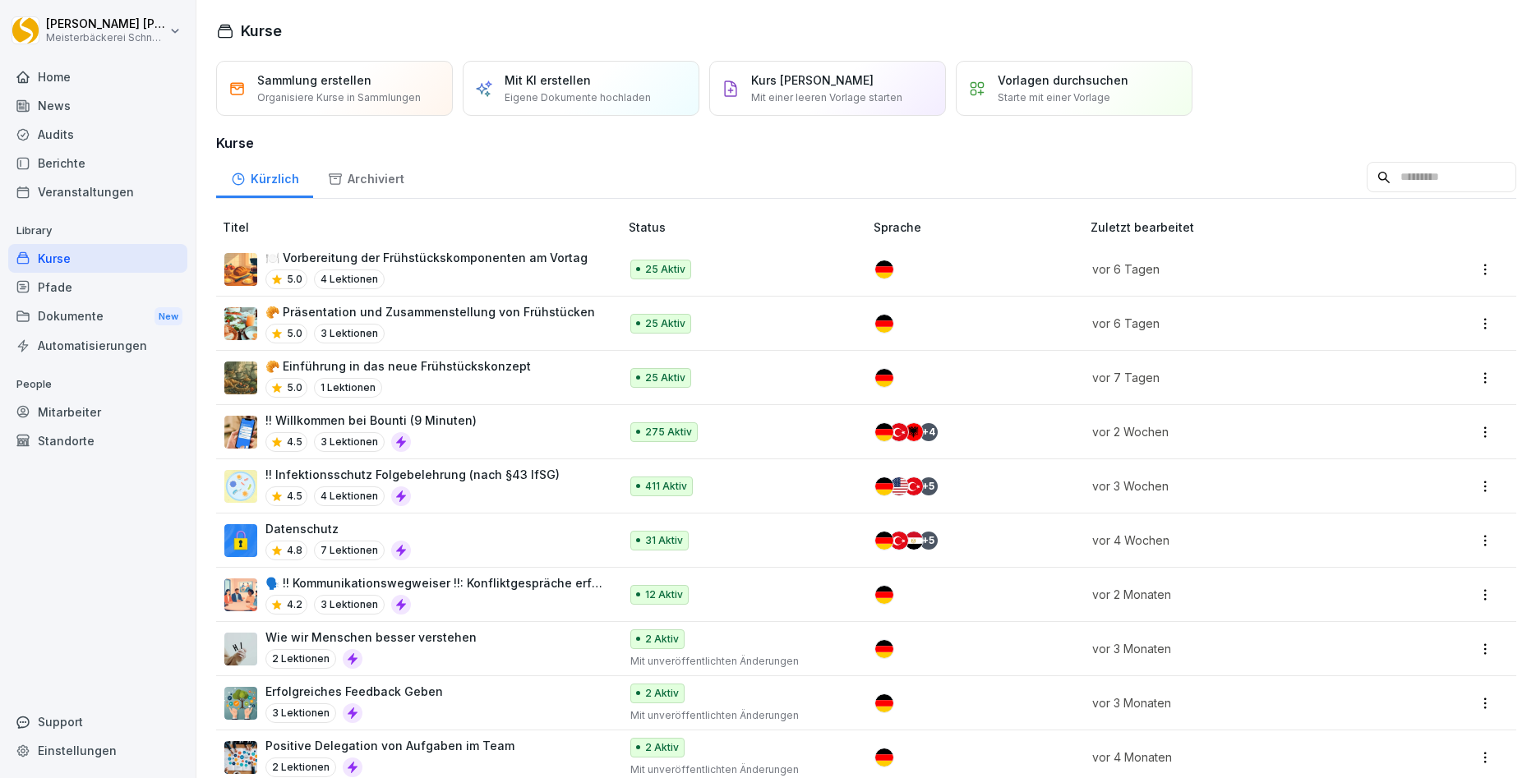
click at [467, 380] on div "5.0 1 Lektionen" at bounding box center [397, 388] width 265 height 20
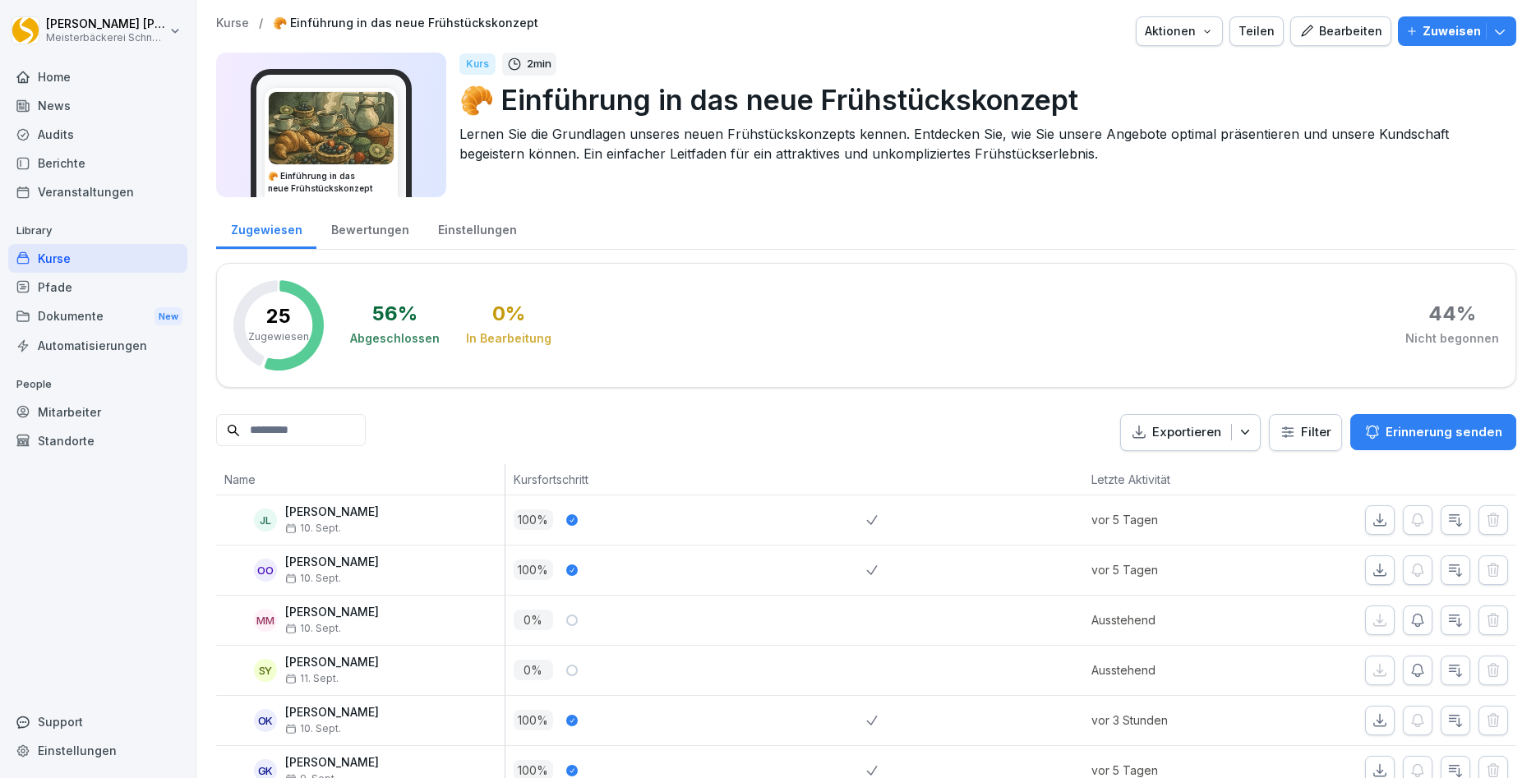
click at [68, 288] on div "Pfade" at bounding box center [97, 287] width 179 height 29
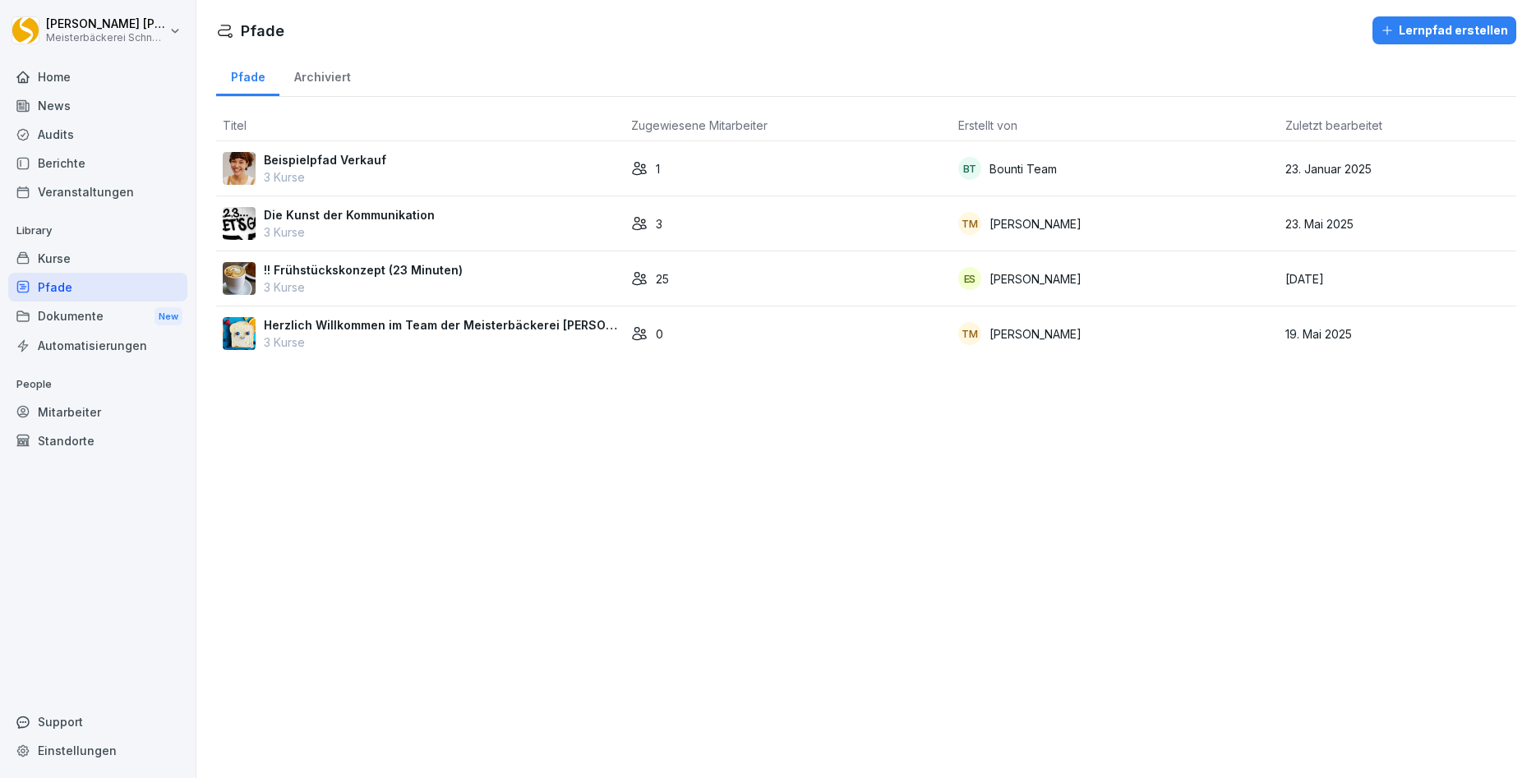
click at [54, 317] on div "Dokumente New" at bounding box center [97, 317] width 179 height 30
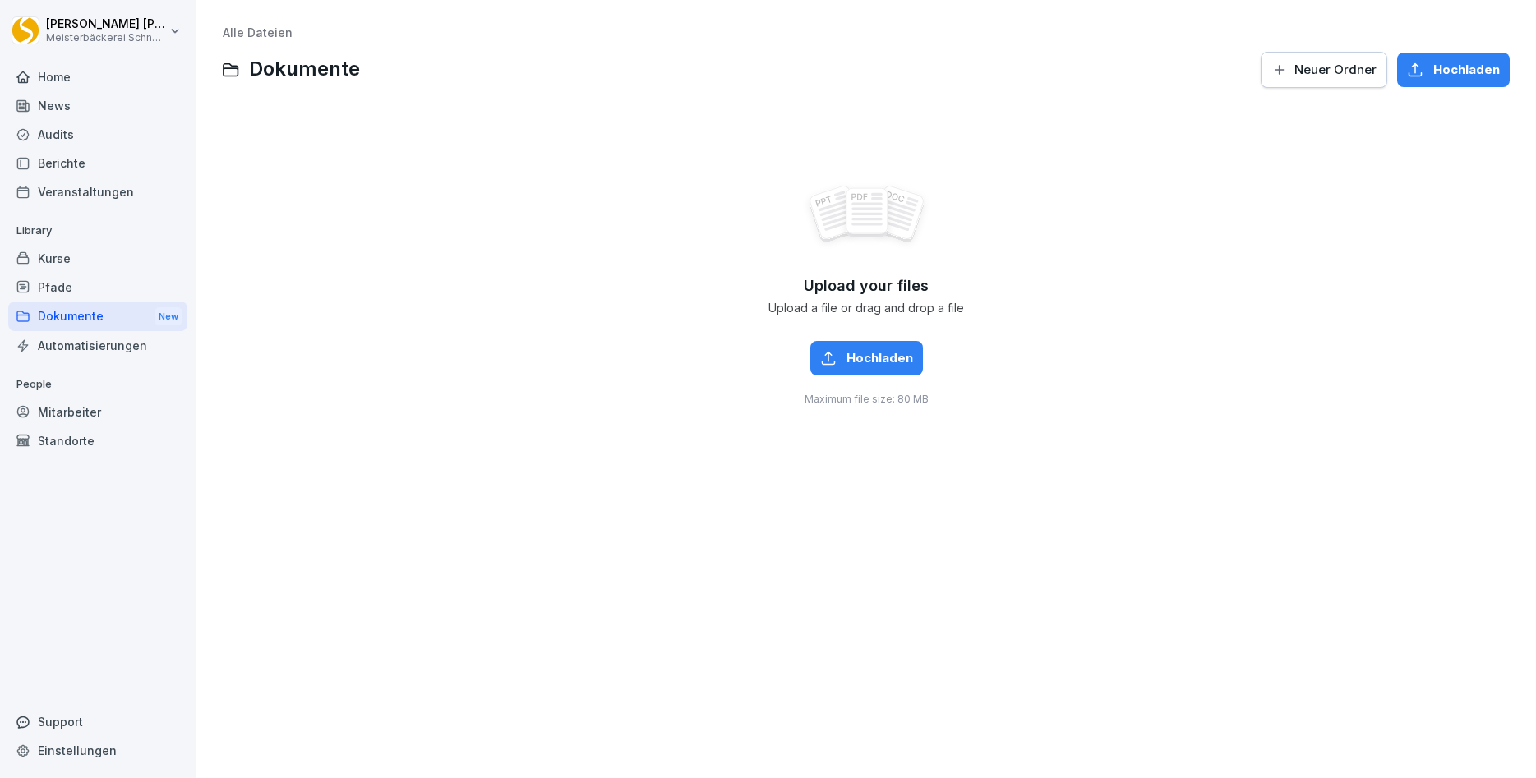
click at [56, 73] on div "Home" at bounding box center [97, 76] width 179 height 29
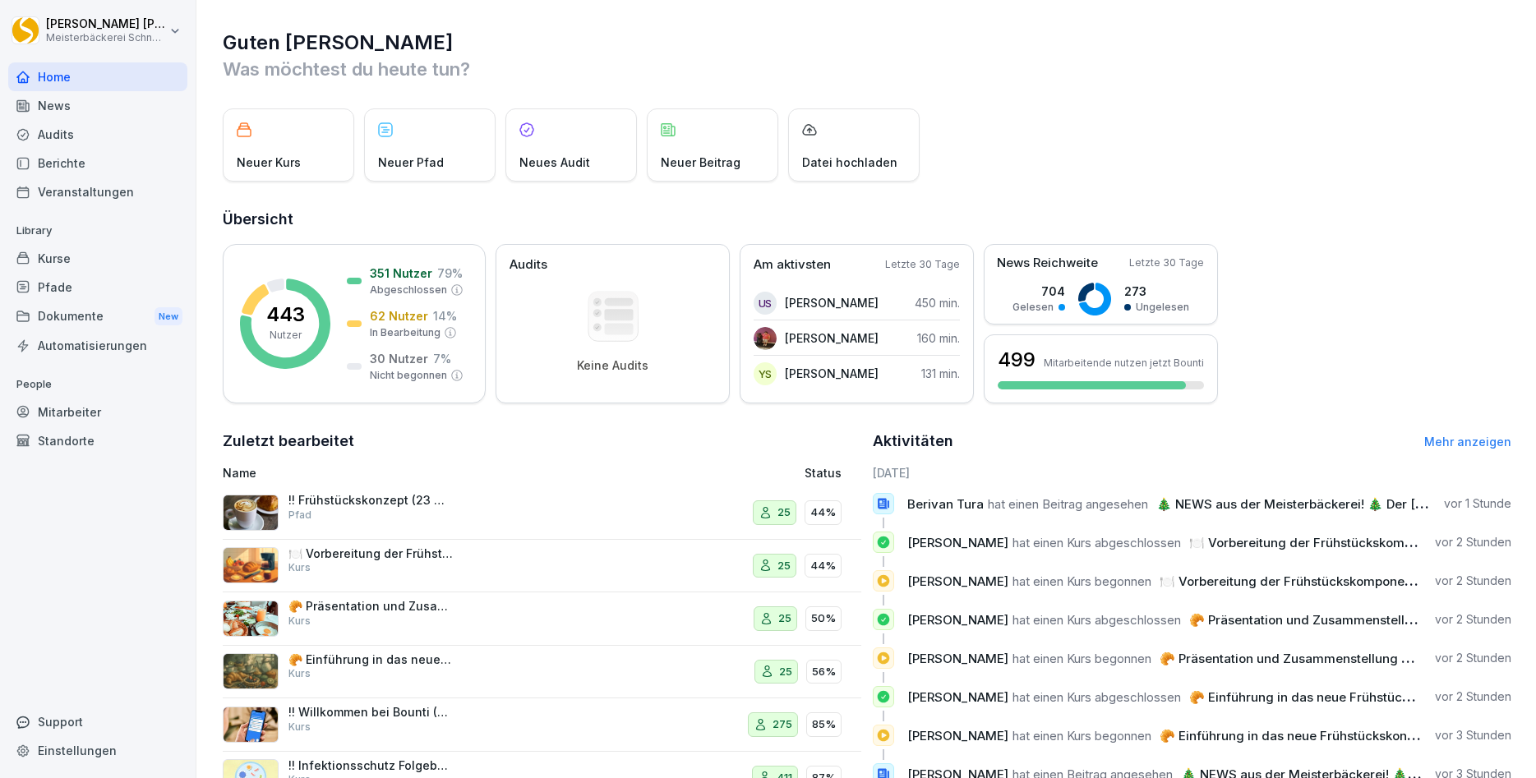
scroll to position [56, 0]
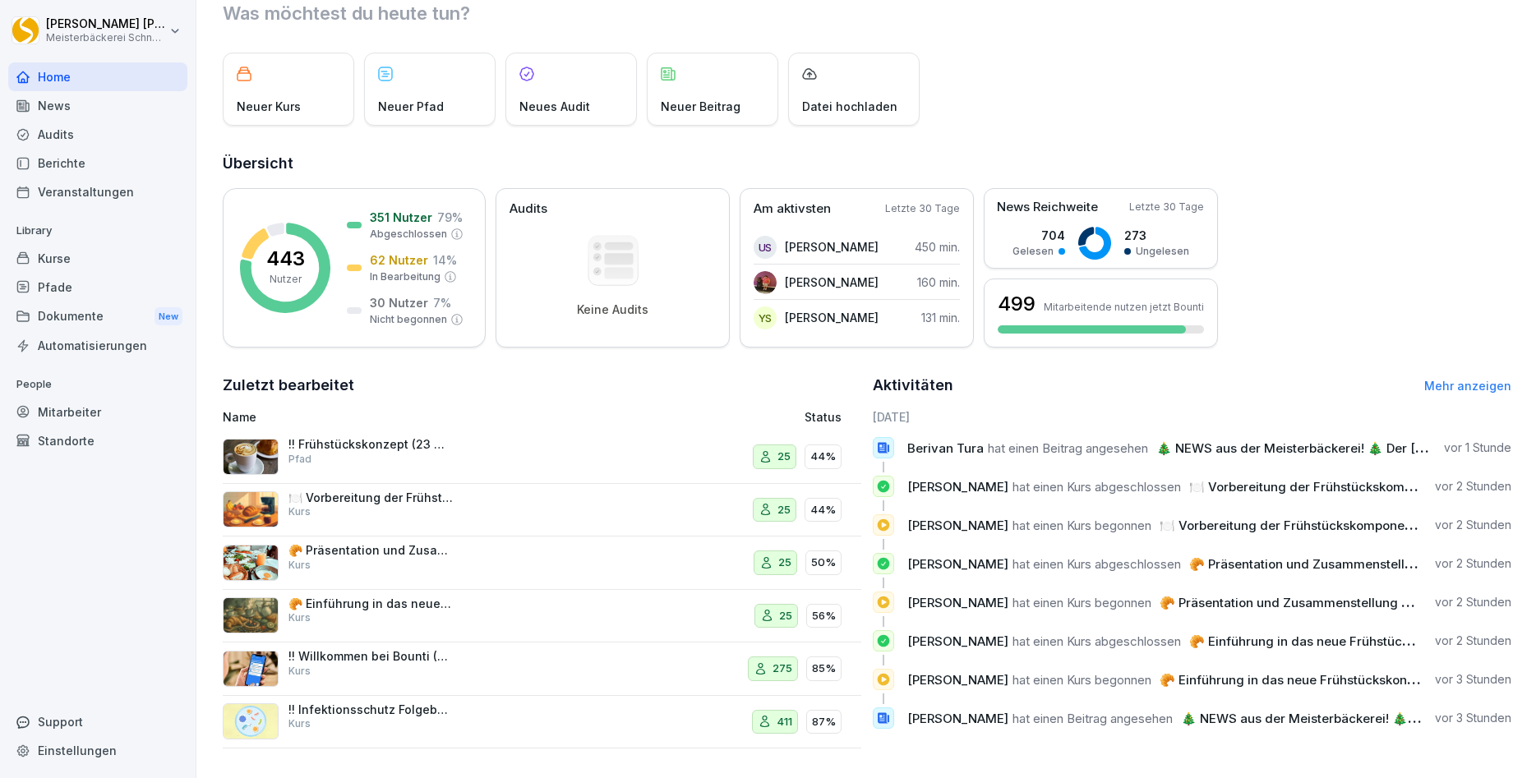
click at [382, 723] on div "!! Infektionsschutz Folgebelehrung (nach §43 IfSG) Kurs" at bounding box center [370, 717] width 164 height 30
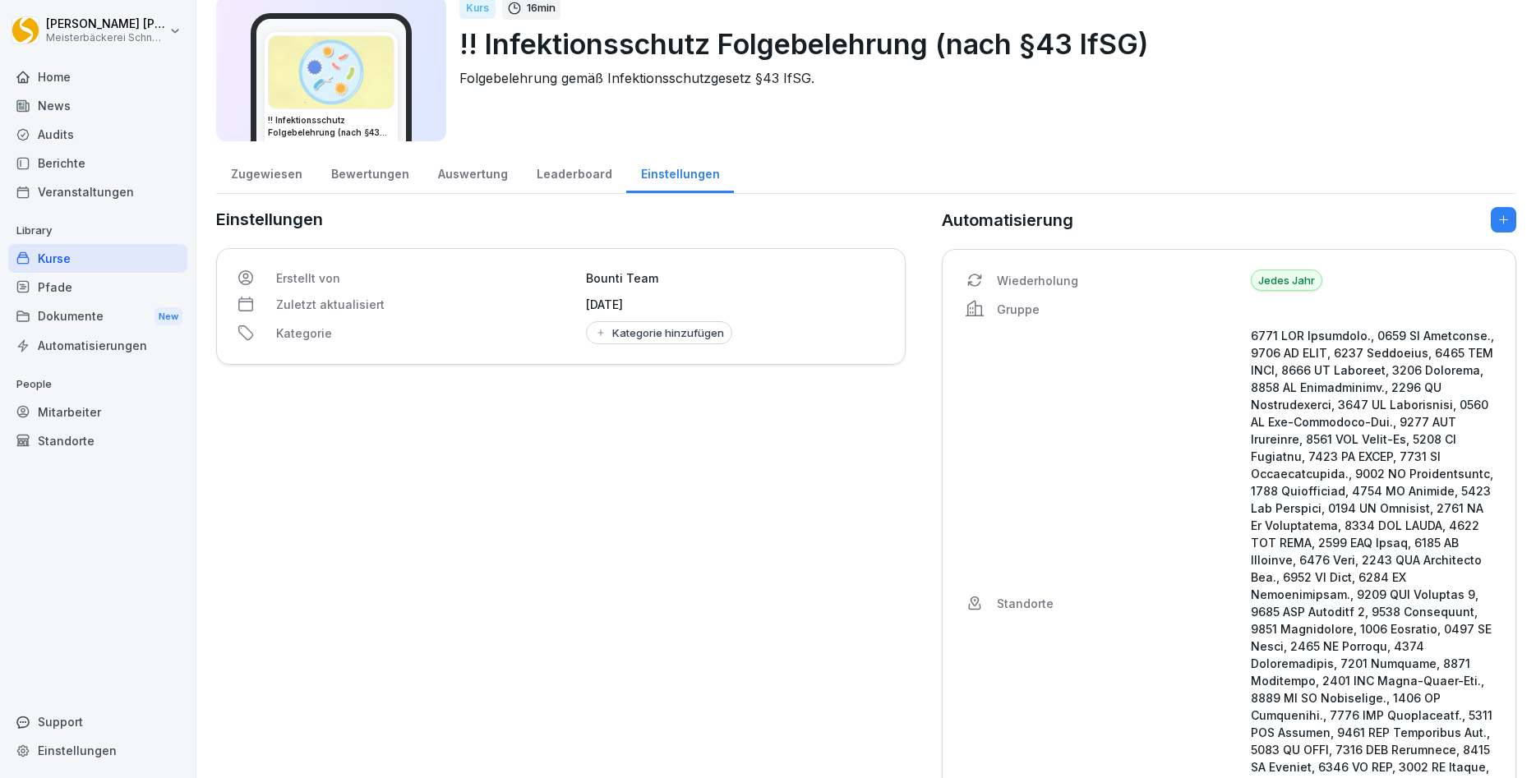
click at [273, 173] on div "Zugewiesen" at bounding box center [266, 172] width 100 height 42
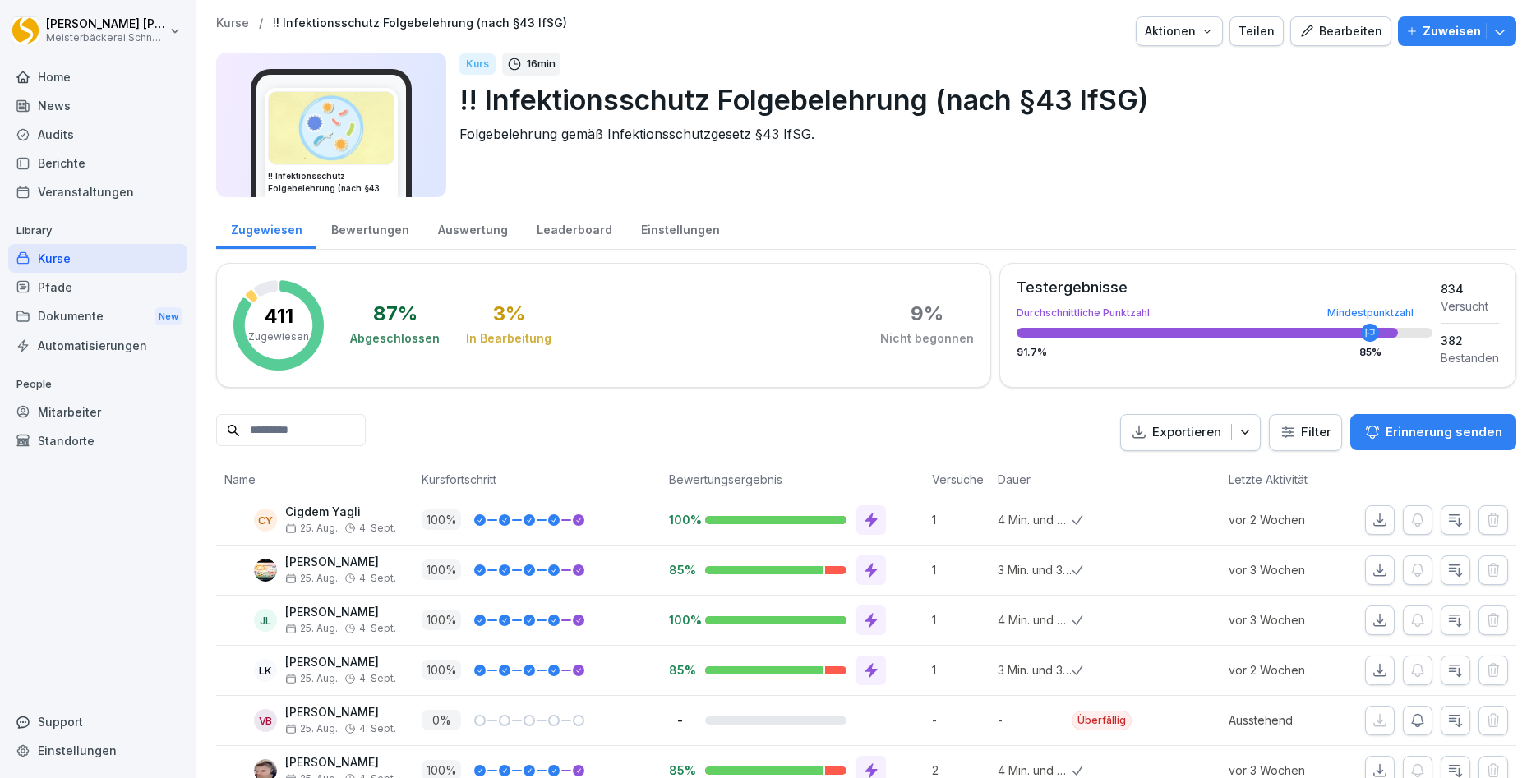
click at [376, 231] on div "Bewertungen" at bounding box center [369, 228] width 107 height 42
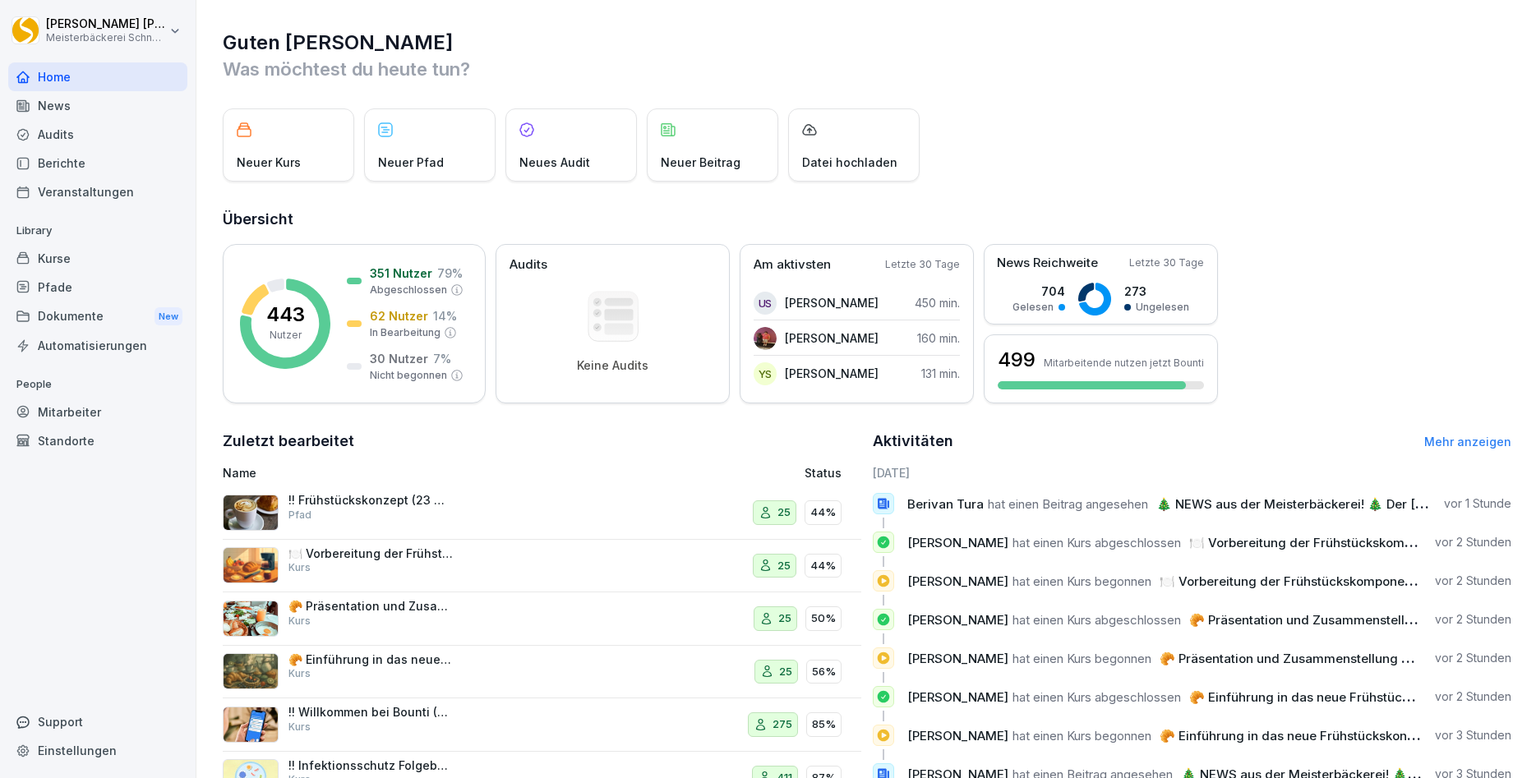
click at [53, 262] on div "Kurse" at bounding box center [97, 258] width 179 height 29
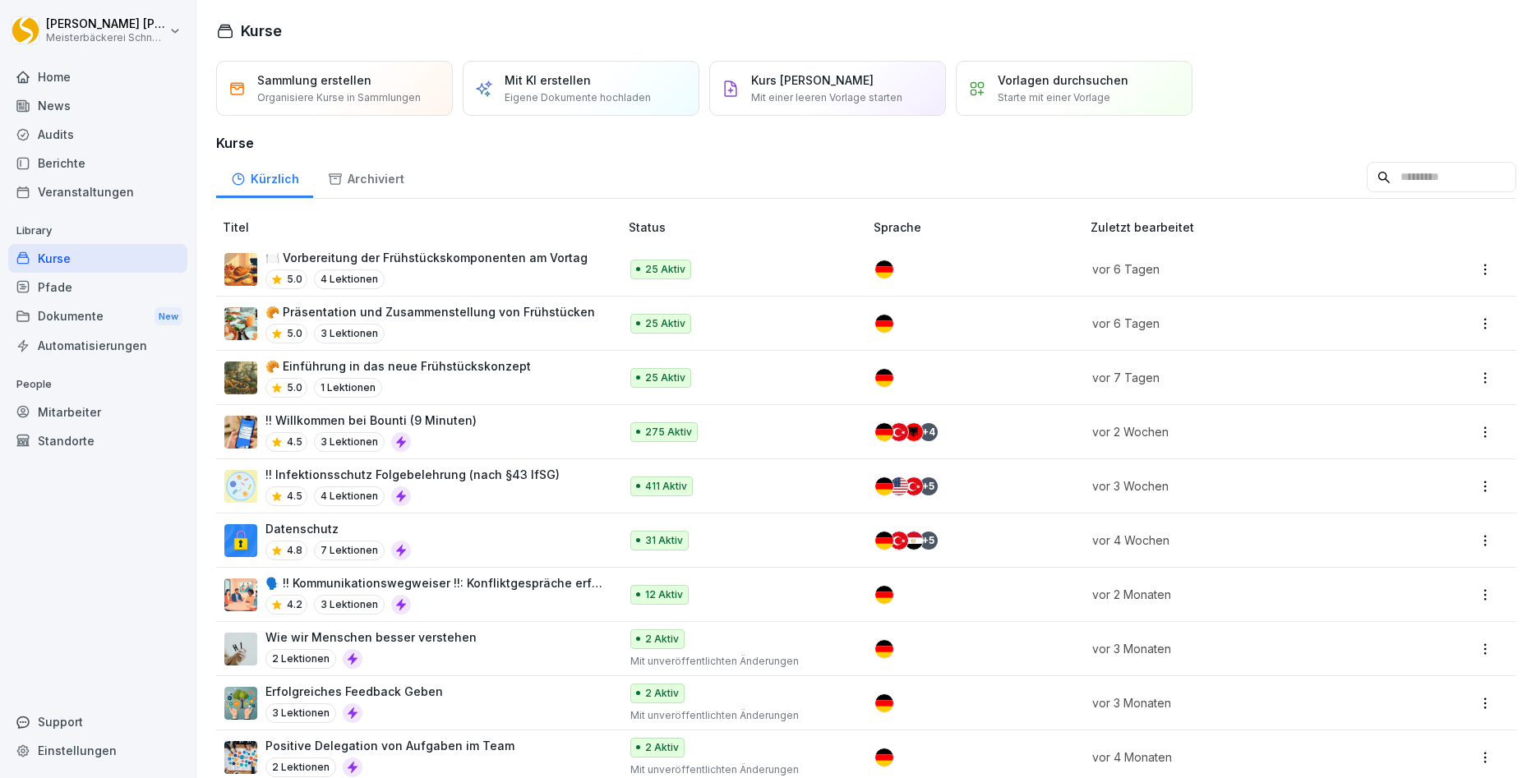
click at [458, 485] on div "!! Infektionsschutz Folgebelehrung (nach §43 IfSG) 4.5 4 Lektionen" at bounding box center [412, 486] width 294 height 40
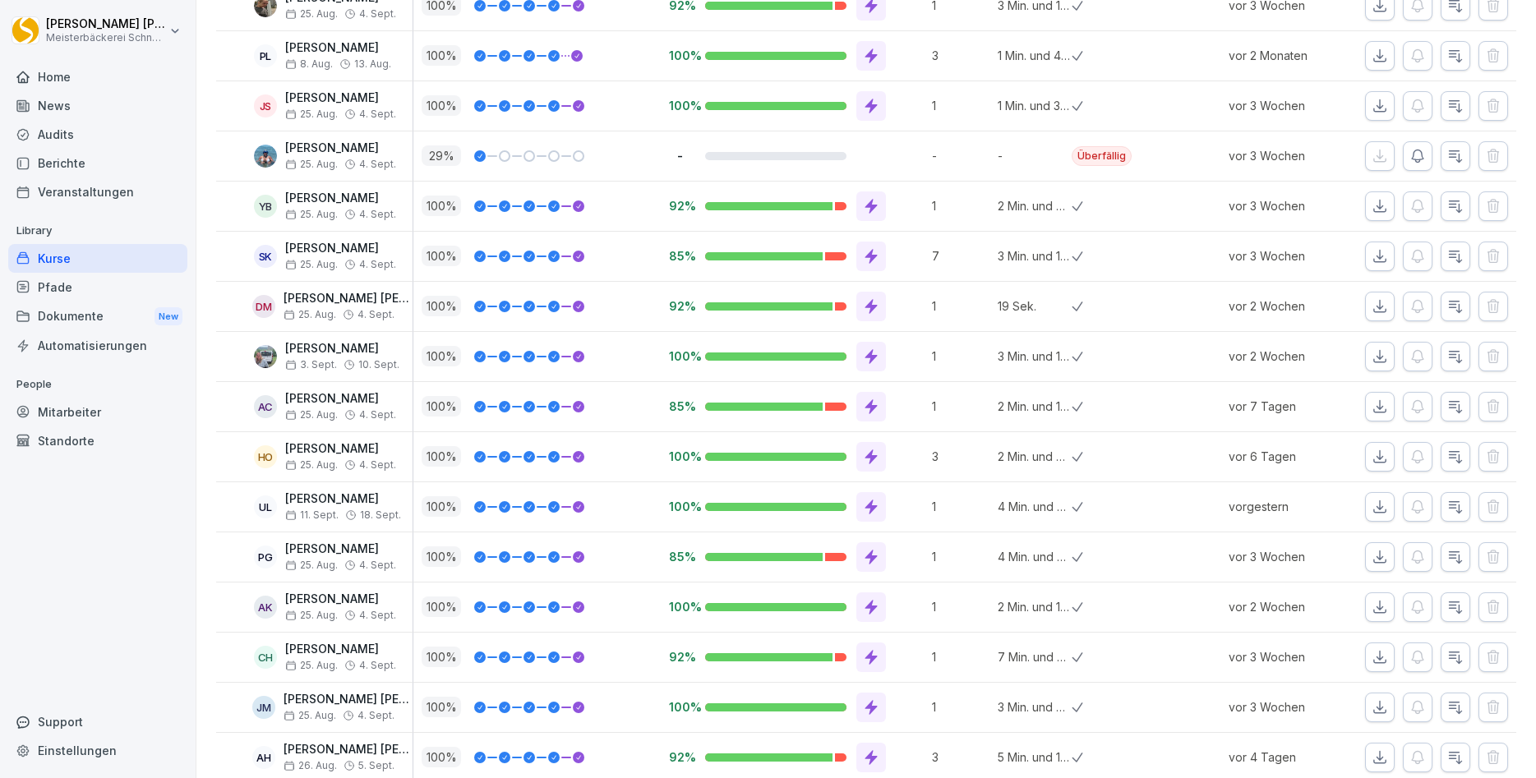
scroll to position [4634, 0]
